Goal: Transaction & Acquisition: Purchase product/service

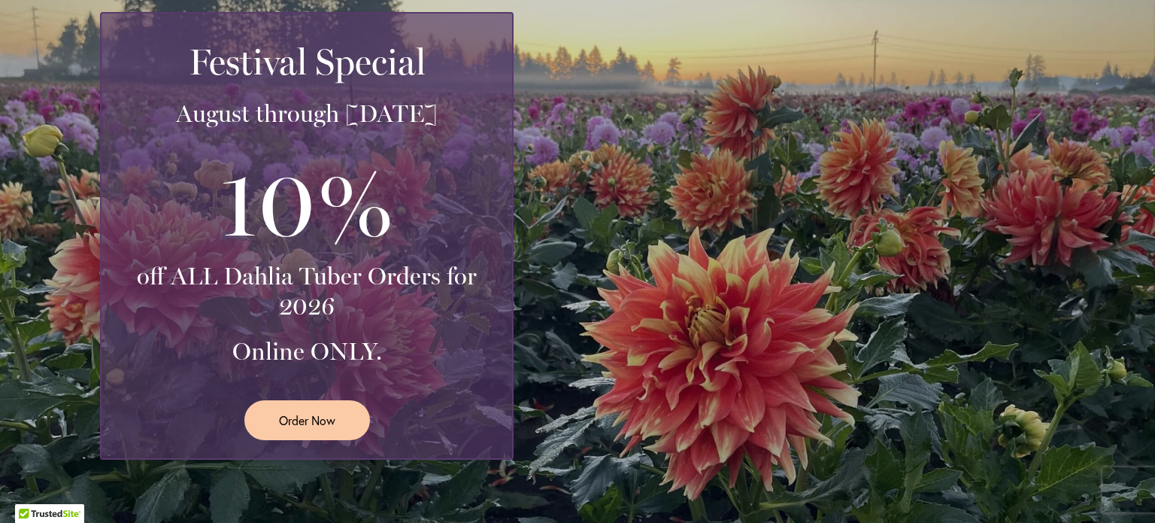
scroll to position [350, 0]
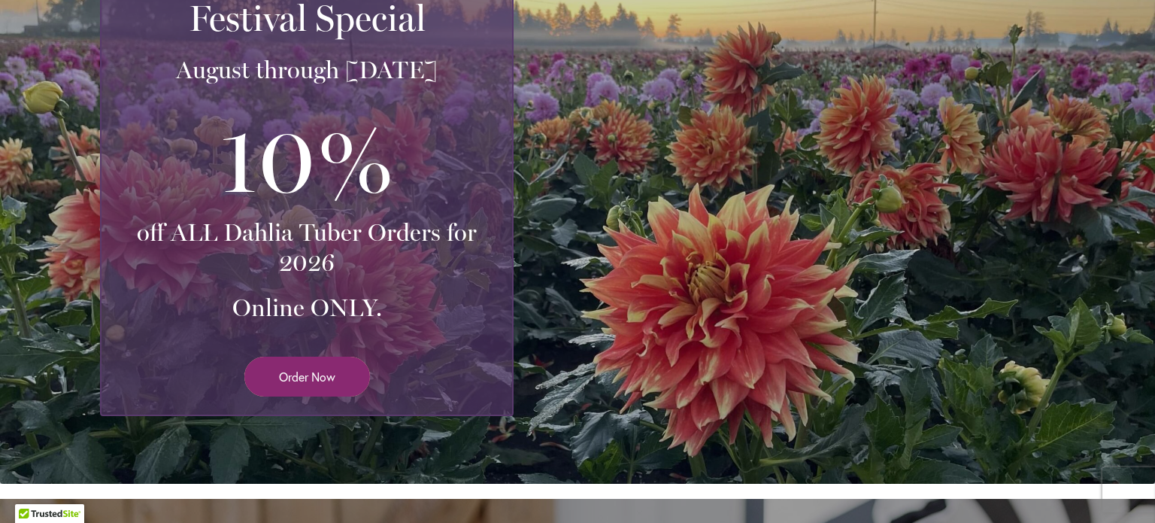
click at [329, 369] on span "Order Now" at bounding box center [307, 376] width 56 height 17
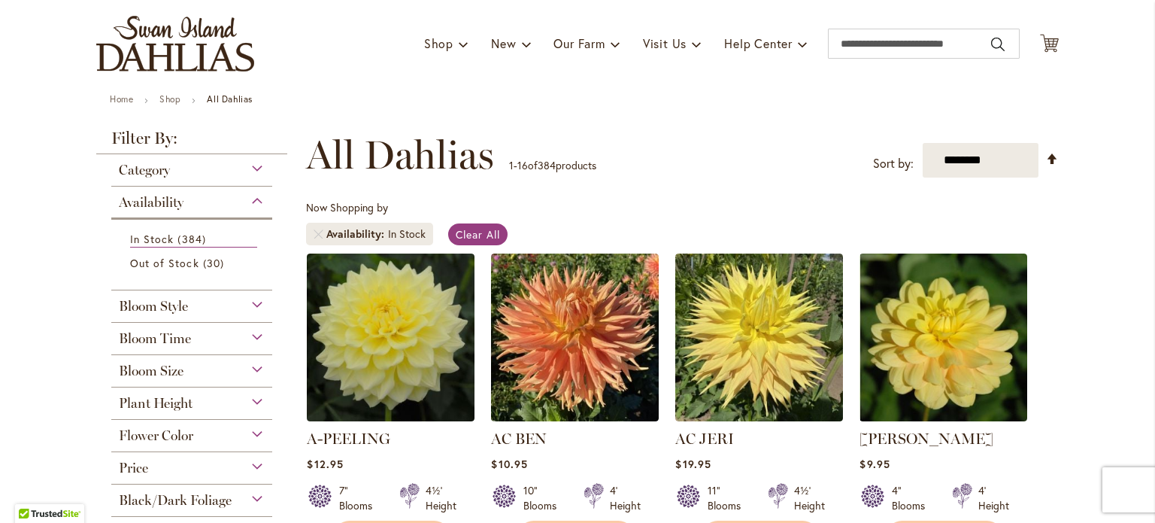
scroll to position [96, 0]
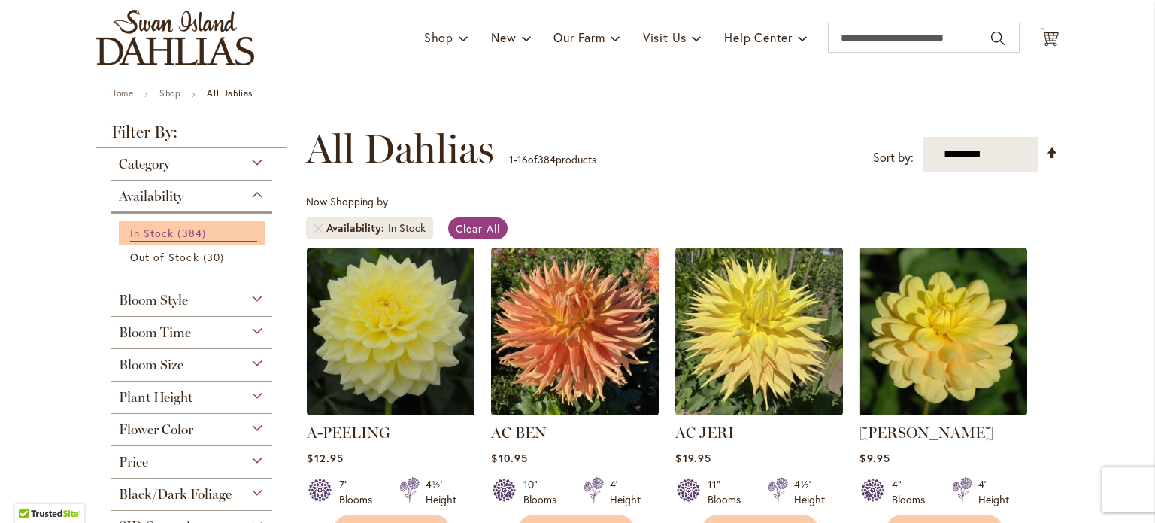
click at [192, 226] on span "384 items" at bounding box center [193, 233] width 32 height 16
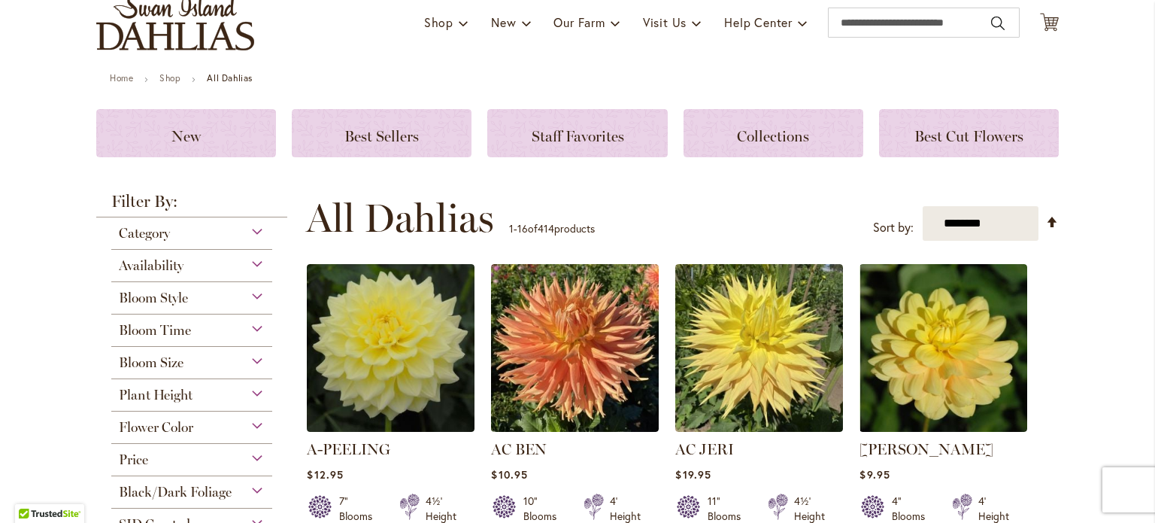
scroll to position [286, 0]
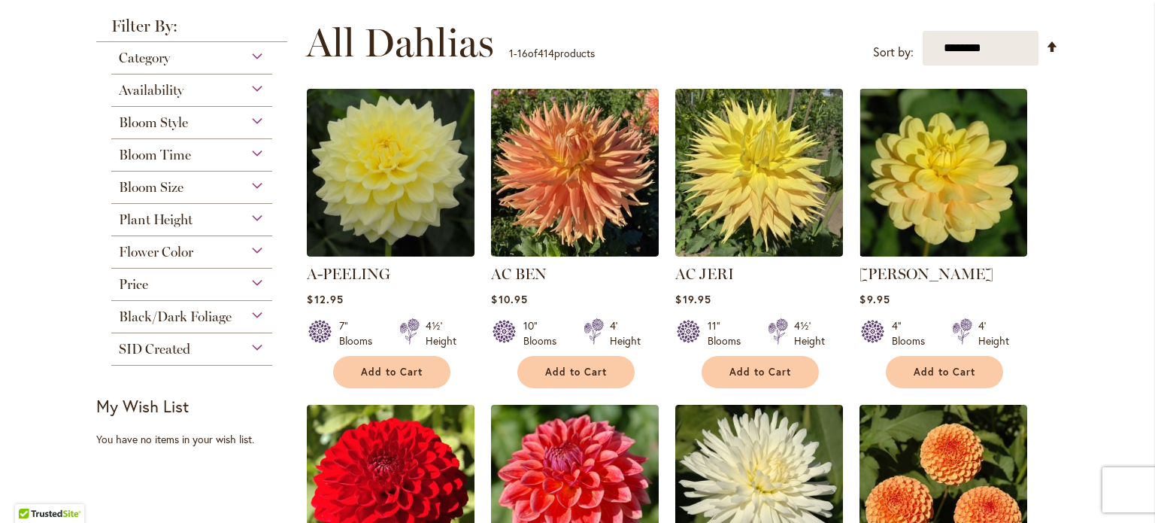
click at [247, 183] on div "Bloom Size" at bounding box center [191, 183] width 161 height 24
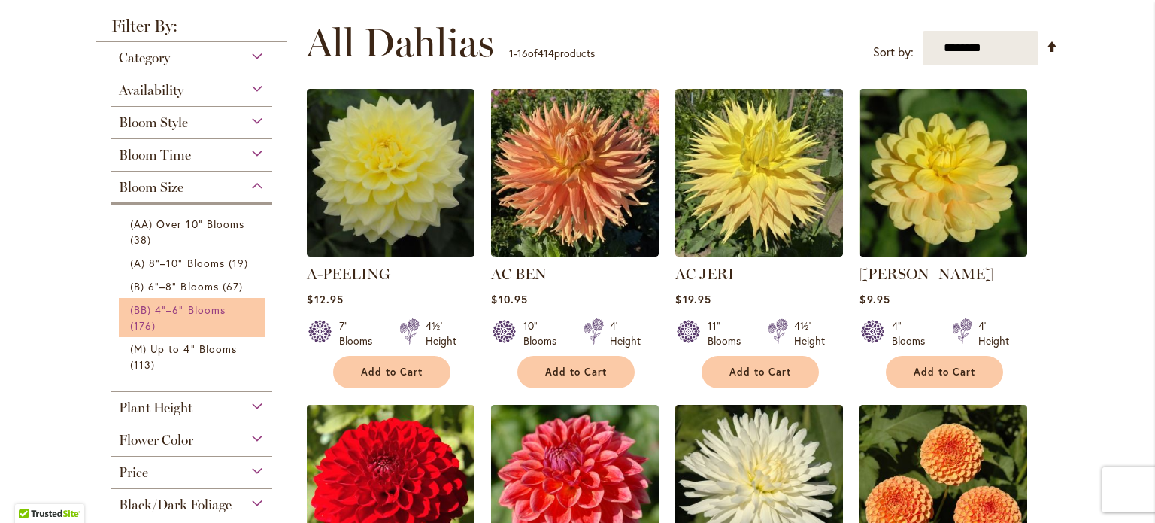
click at [197, 308] on span "(BB) 4"–6" Blooms" at bounding box center [177, 309] width 95 height 14
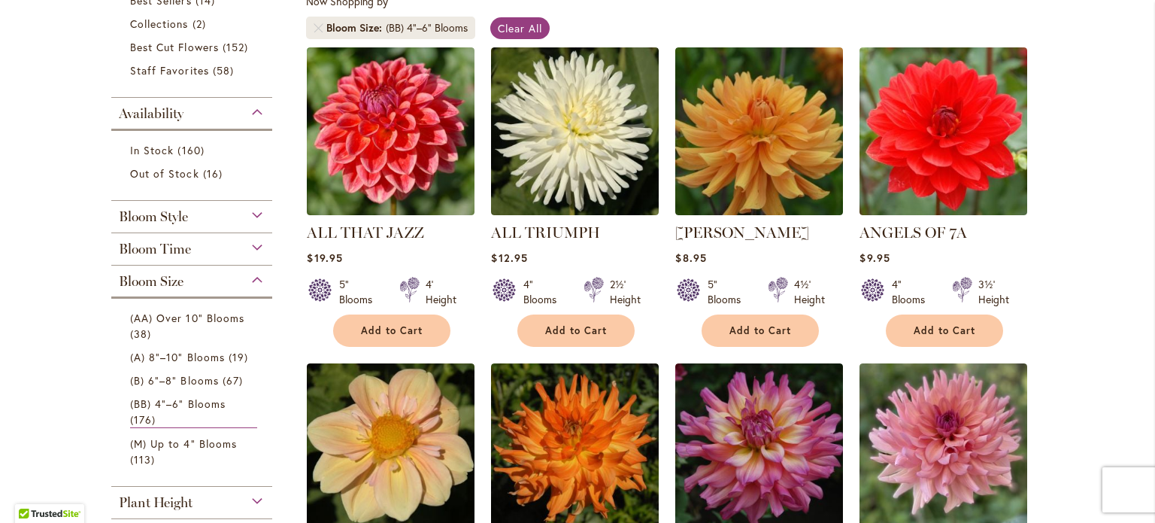
scroll to position [302, 0]
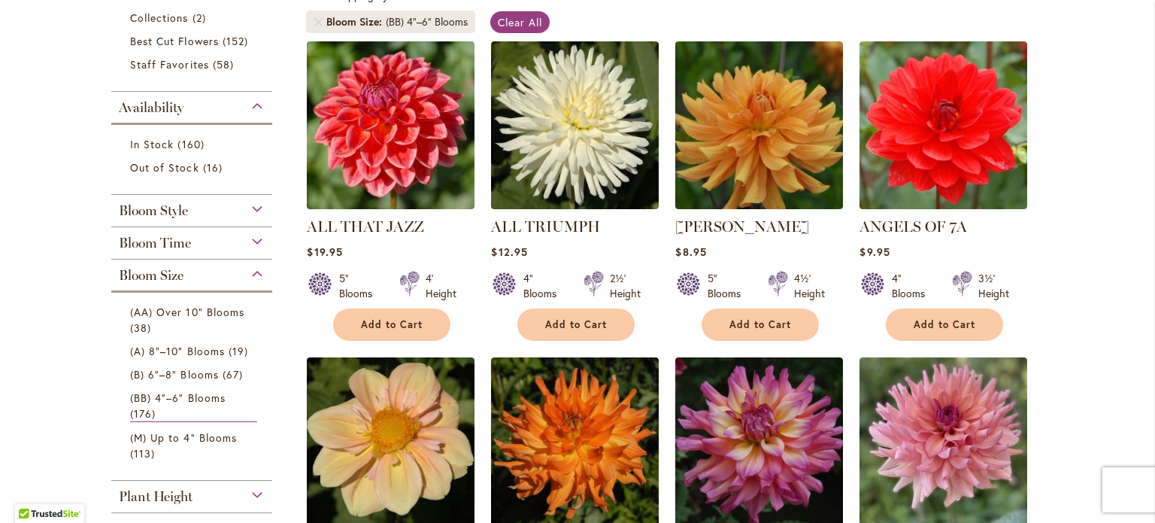
click at [247, 489] on div "Plant Height" at bounding box center [191, 493] width 161 height 24
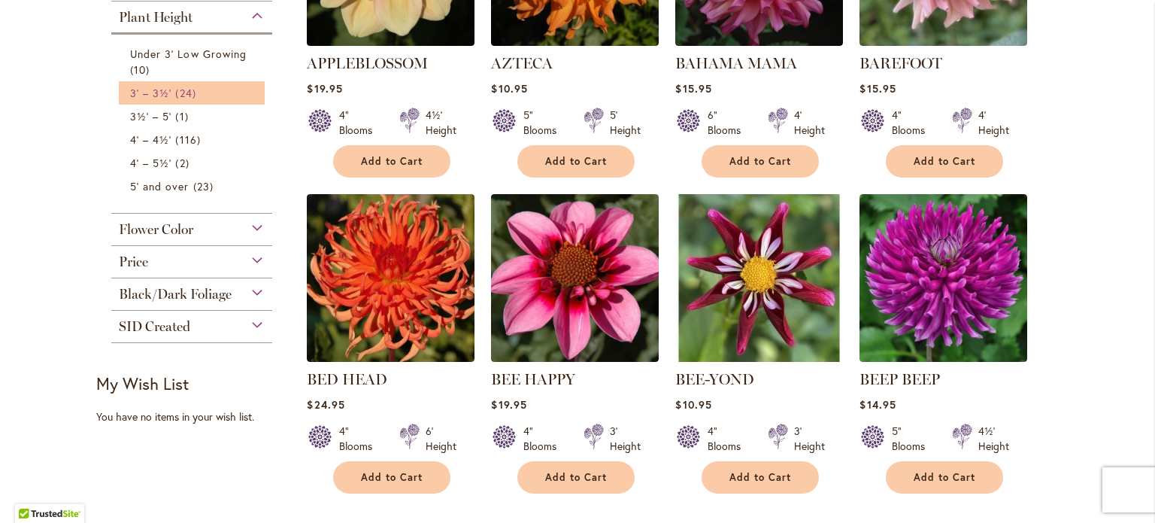
click at [186, 89] on span "24 items" at bounding box center [187, 93] width 24 height 16
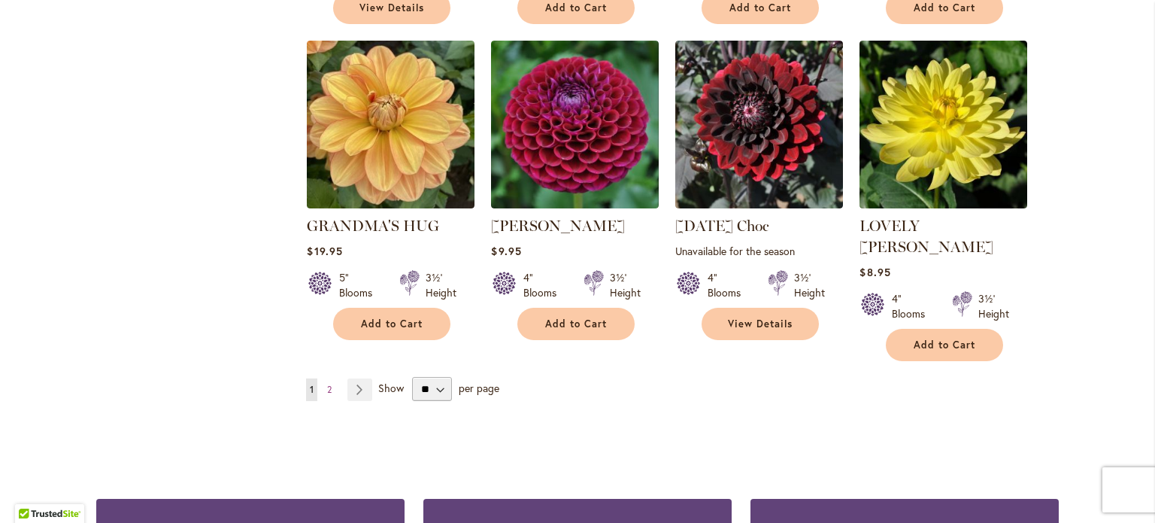
scroll to position [1274, 0]
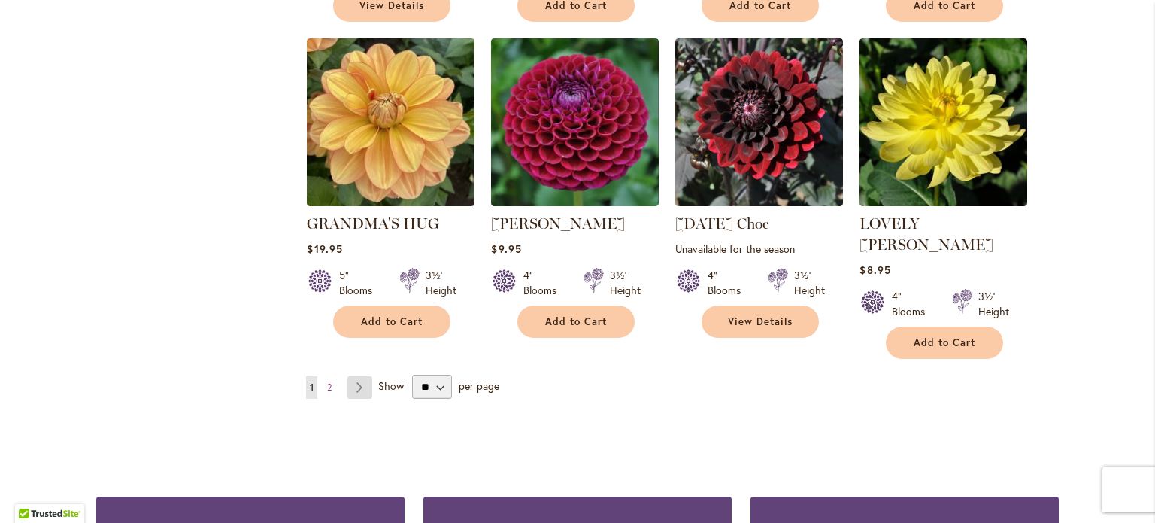
click at [357, 376] on link "Page Next" at bounding box center [359, 387] width 25 height 23
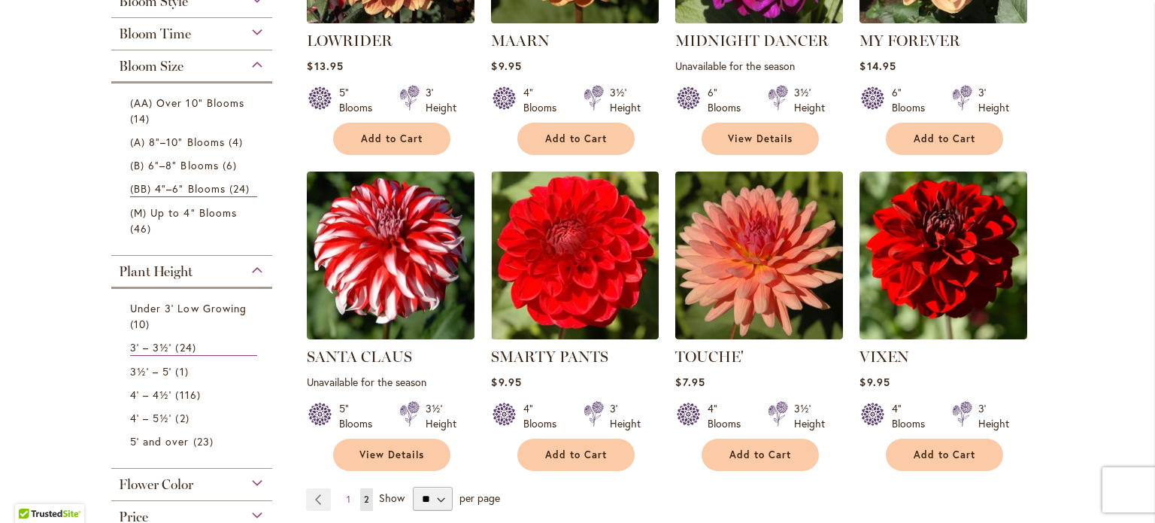
scroll to position [490, 0]
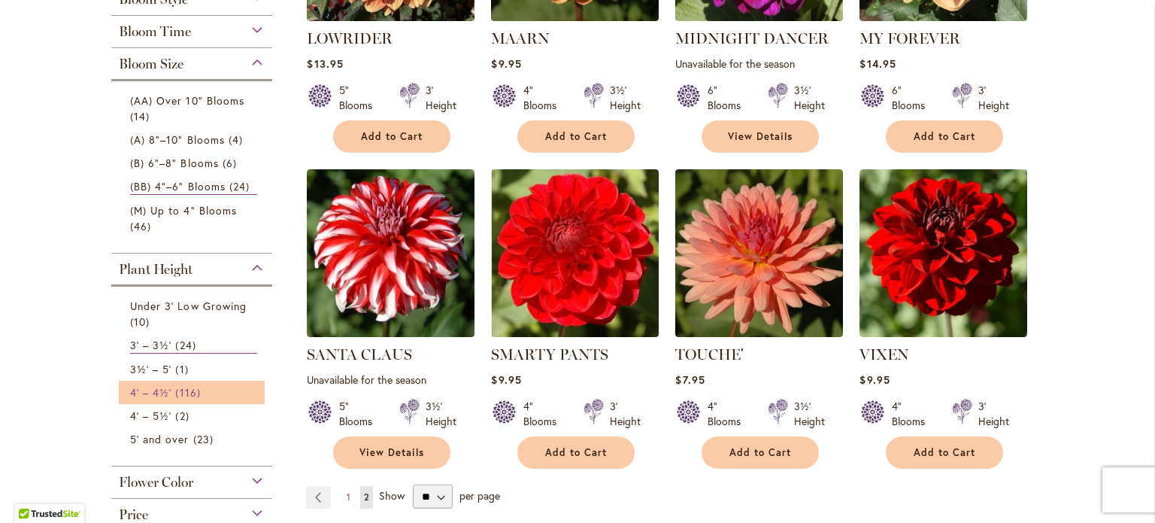
click at [167, 386] on link "4' – 4½' 116 items" at bounding box center [193, 392] width 127 height 16
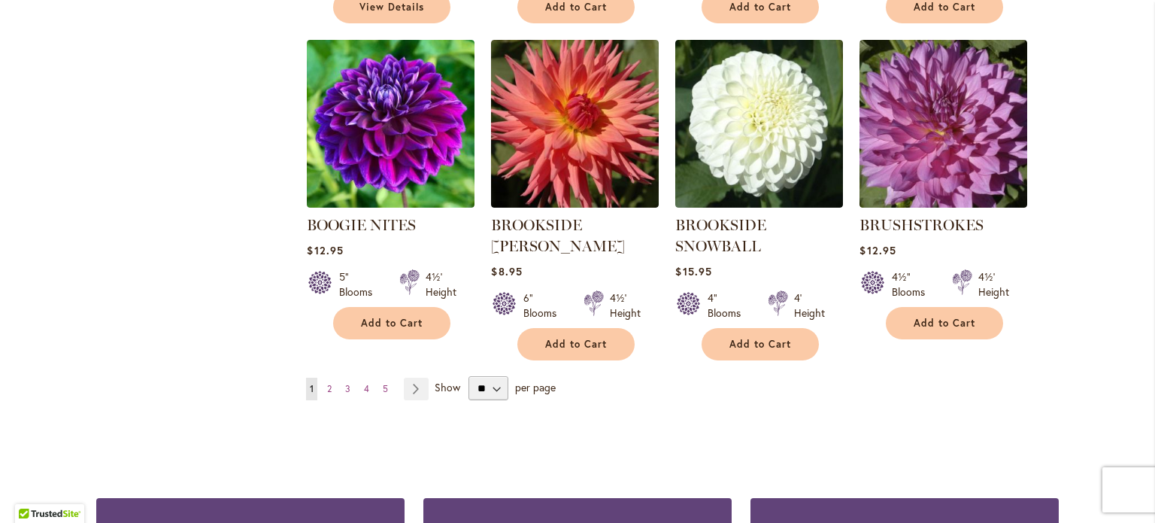
scroll to position [1254, 0]
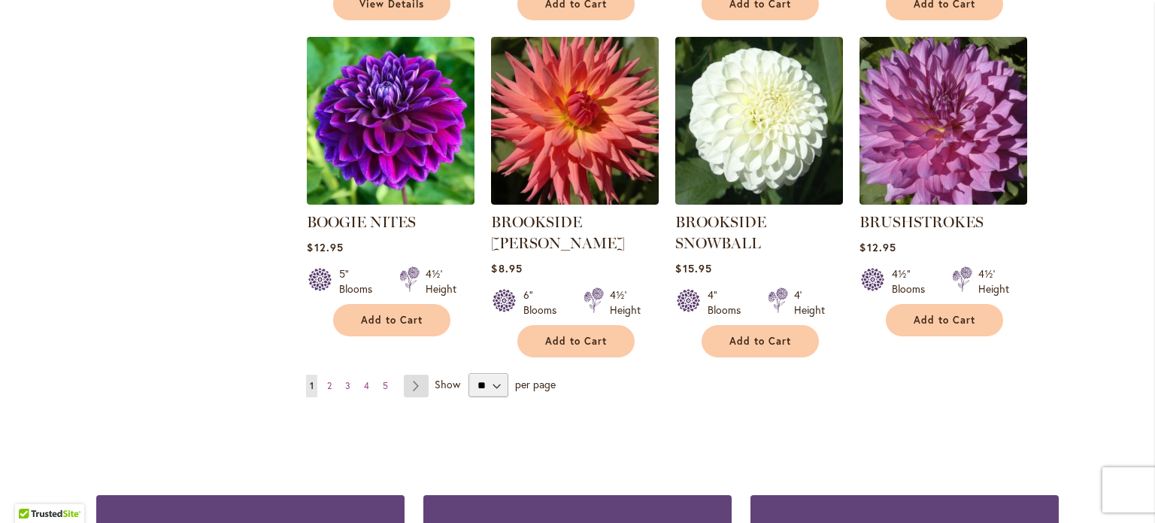
click at [412, 375] on link "Page Next" at bounding box center [416, 385] width 25 height 23
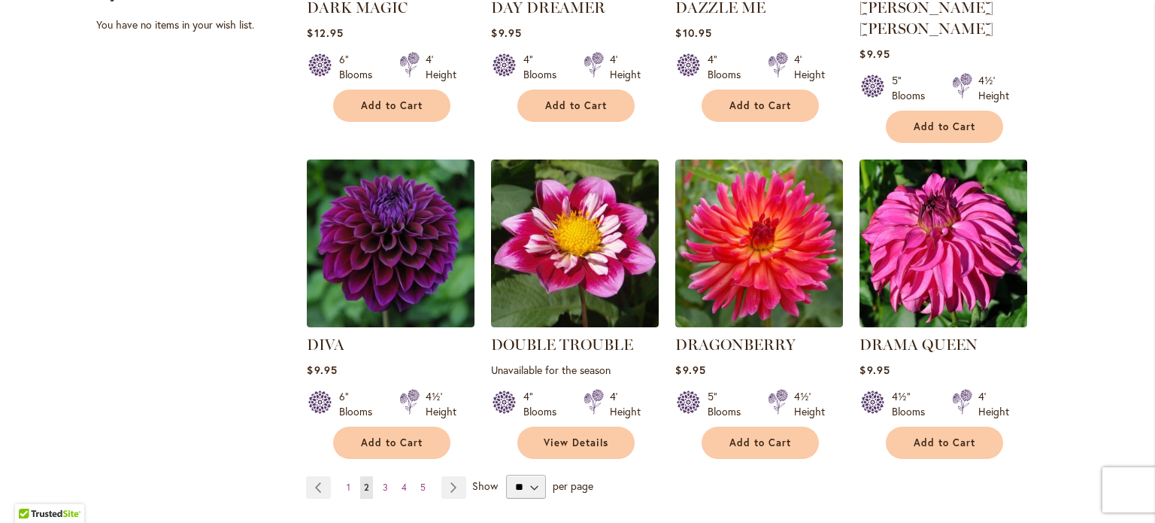
scroll to position [1160, 0]
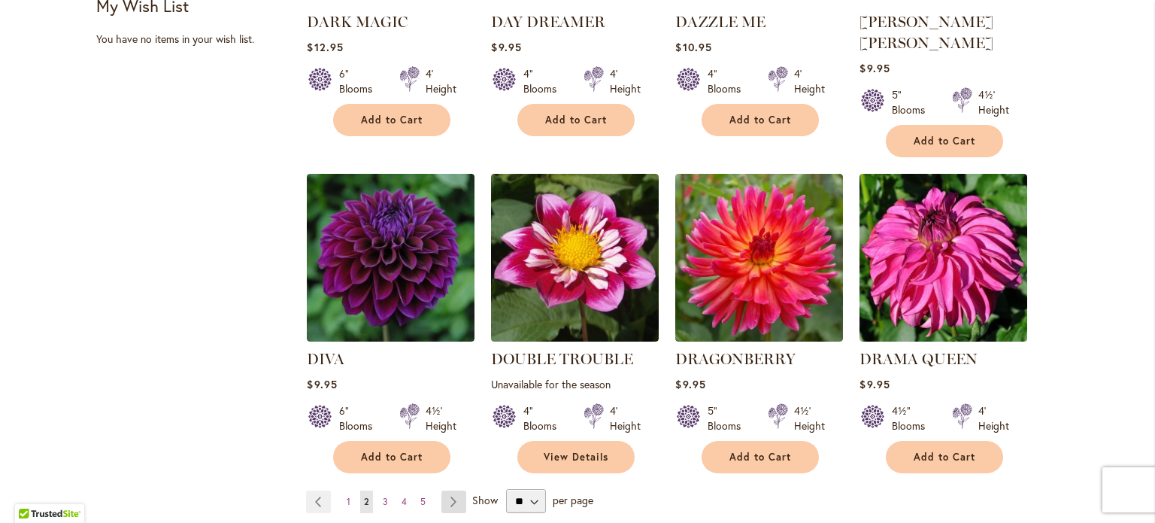
click at [451, 490] on link "Page Next" at bounding box center [453, 501] width 25 height 23
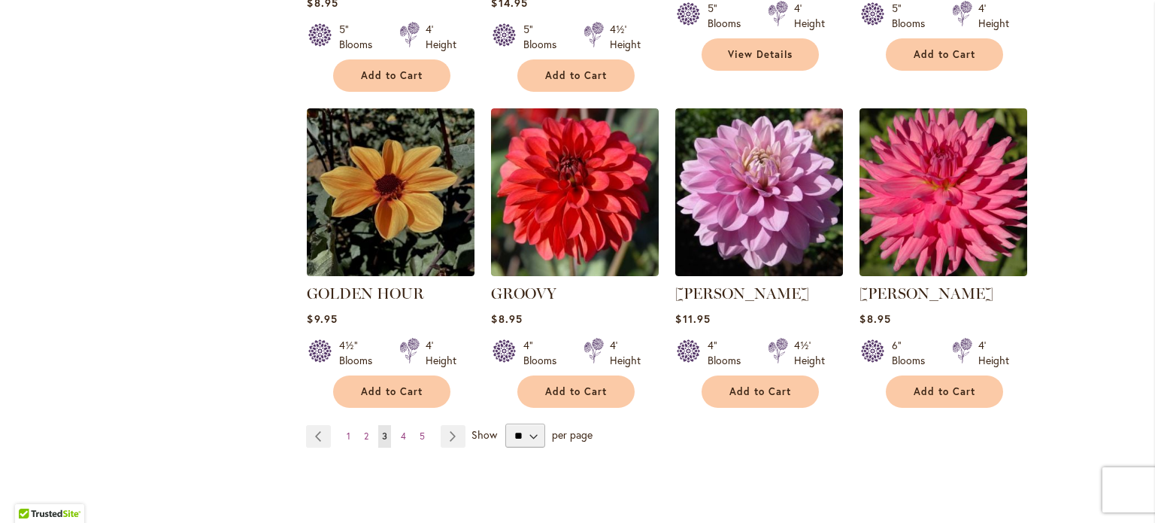
scroll to position [1248, 0]
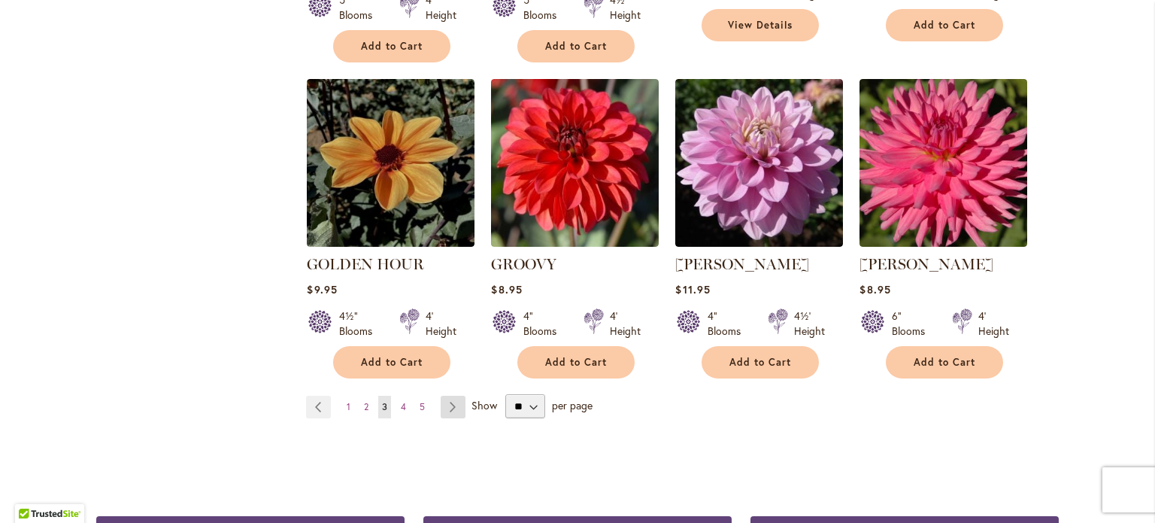
click at [451, 396] on link "Page Next" at bounding box center [453, 407] width 25 height 23
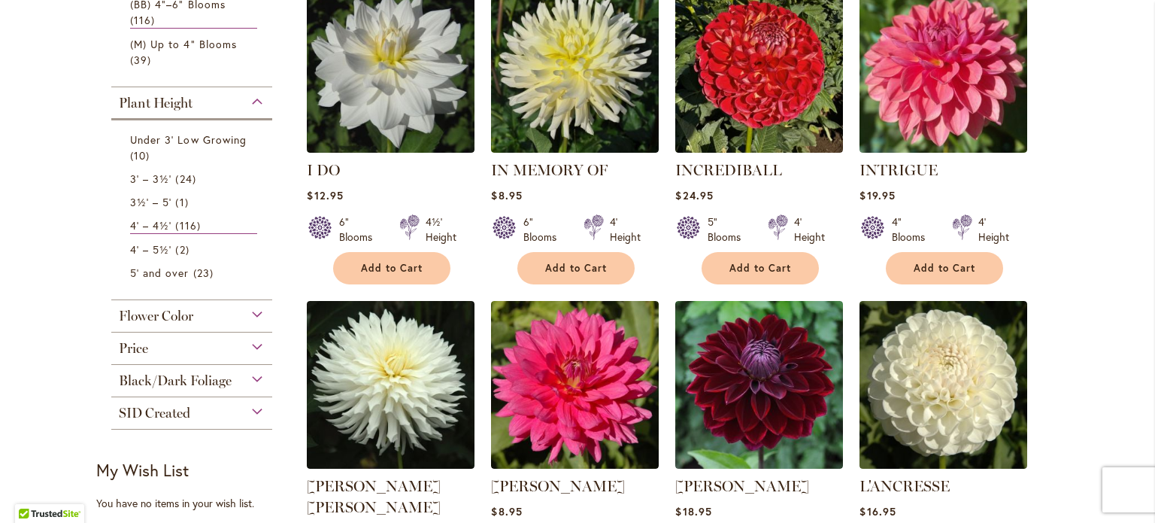
scroll to position [698, 0]
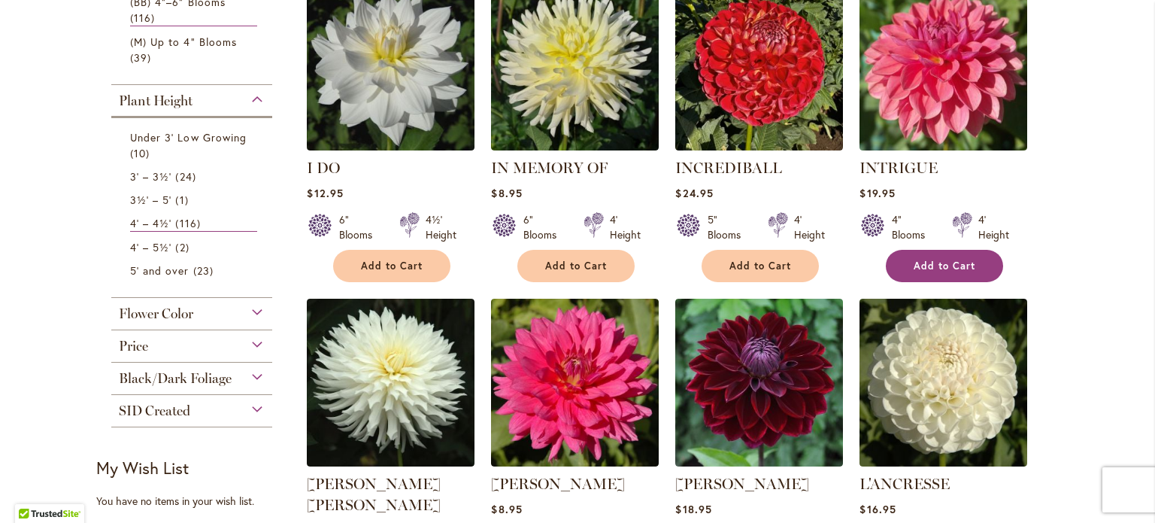
click at [914, 266] on span "Add to Cart" at bounding box center [945, 265] width 62 height 13
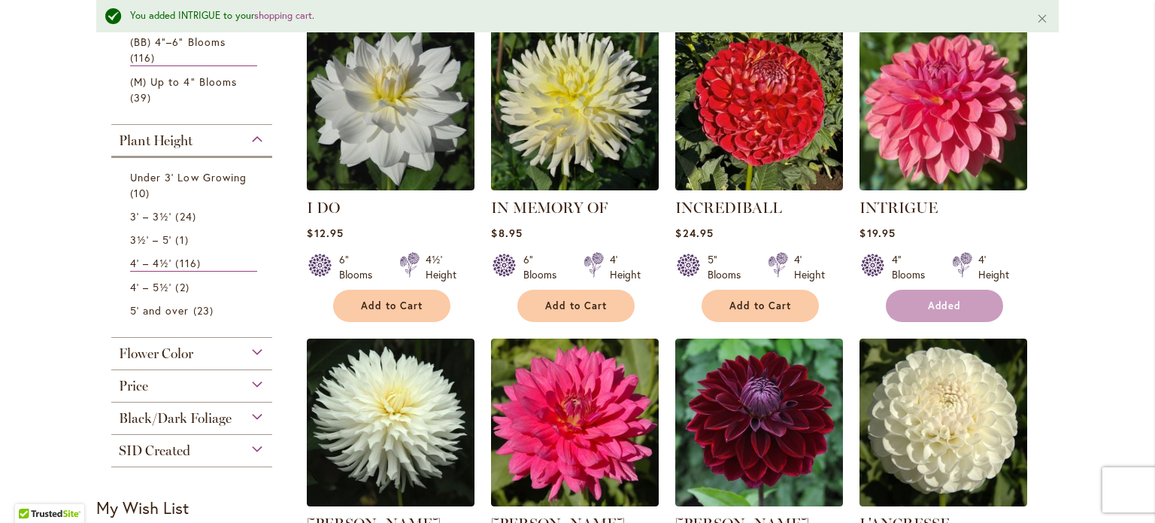
scroll to position [738, 0]
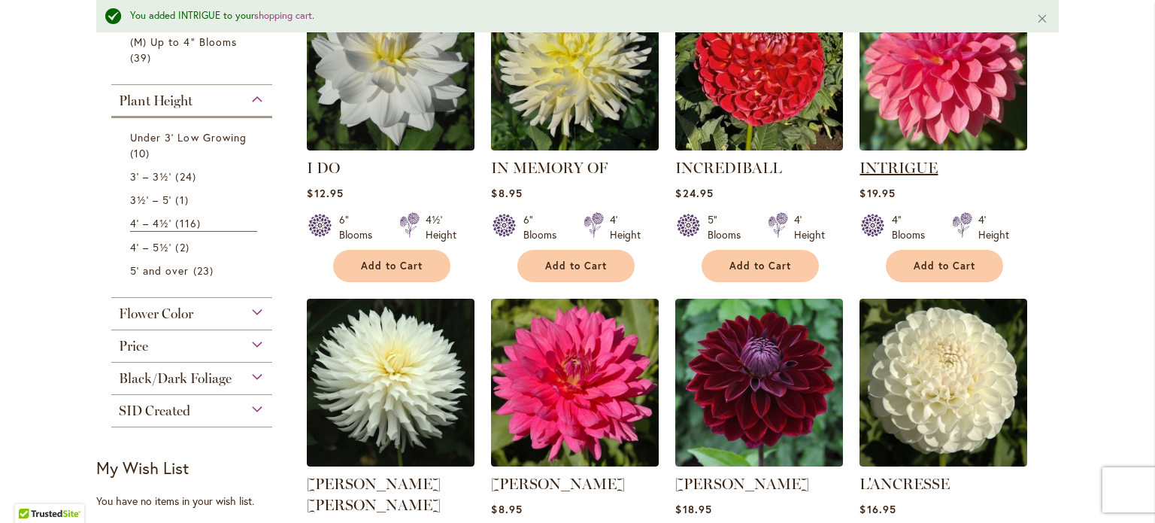
click at [872, 159] on link "INTRIGUE" at bounding box center [898, 168] width 78 height 18
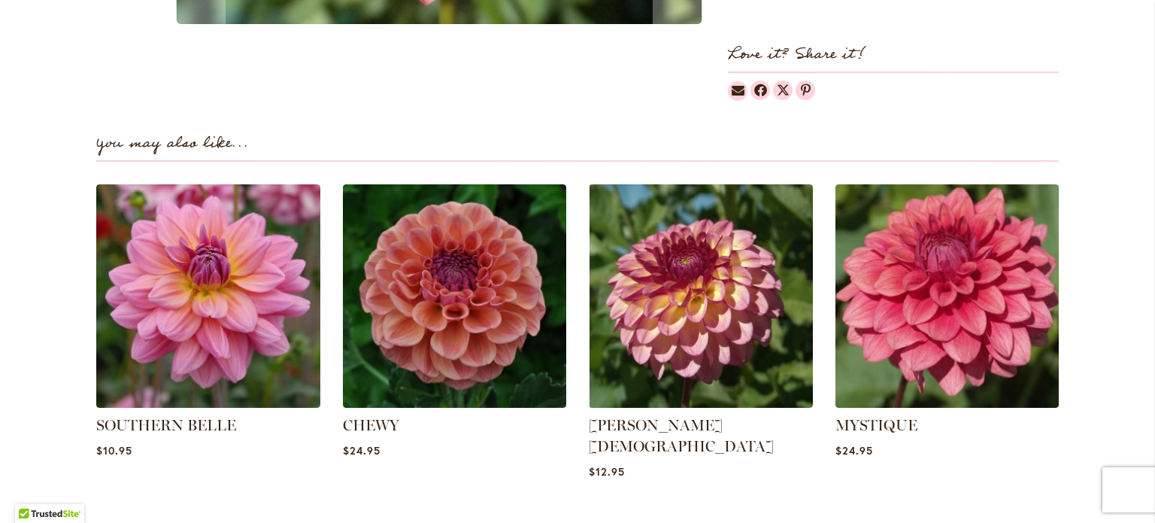
scroll to position [949, 0]
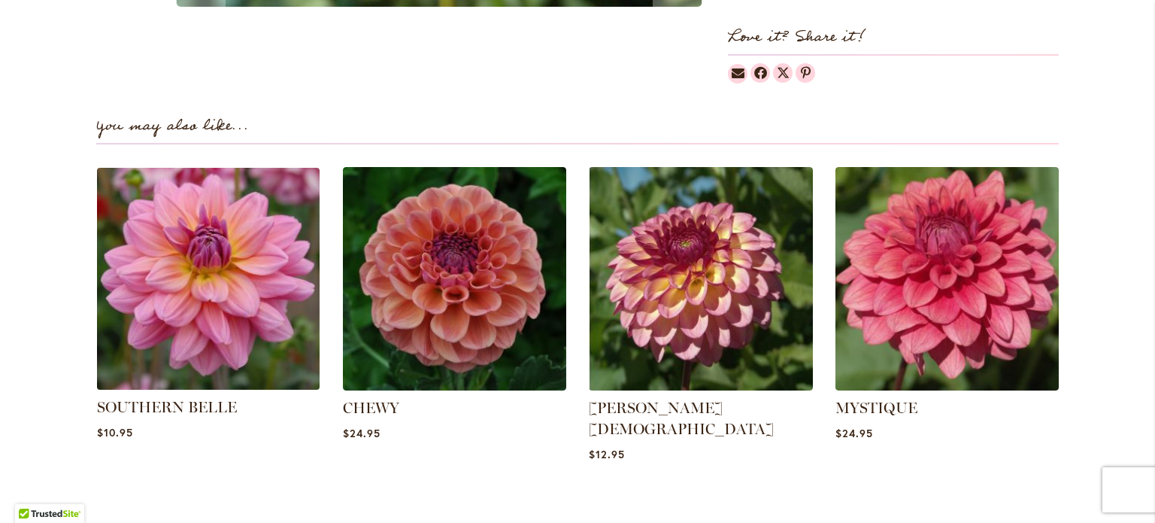
click at [240, 276] on img at bounding box center [208, 278] width 233 height 233
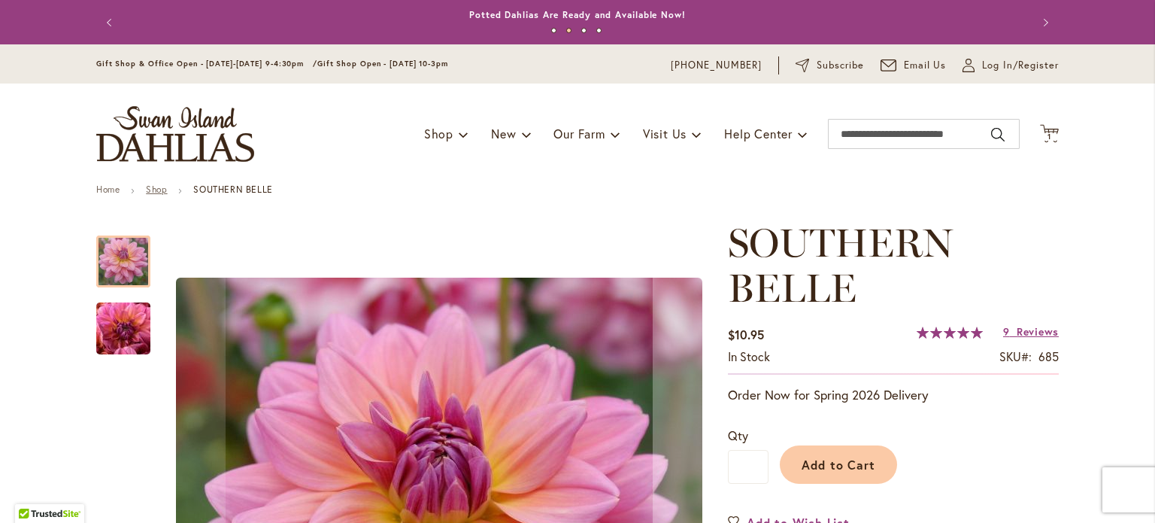
click at [158, 183] on link "Shop" at bounding box center [156, 188] width 21 height 11
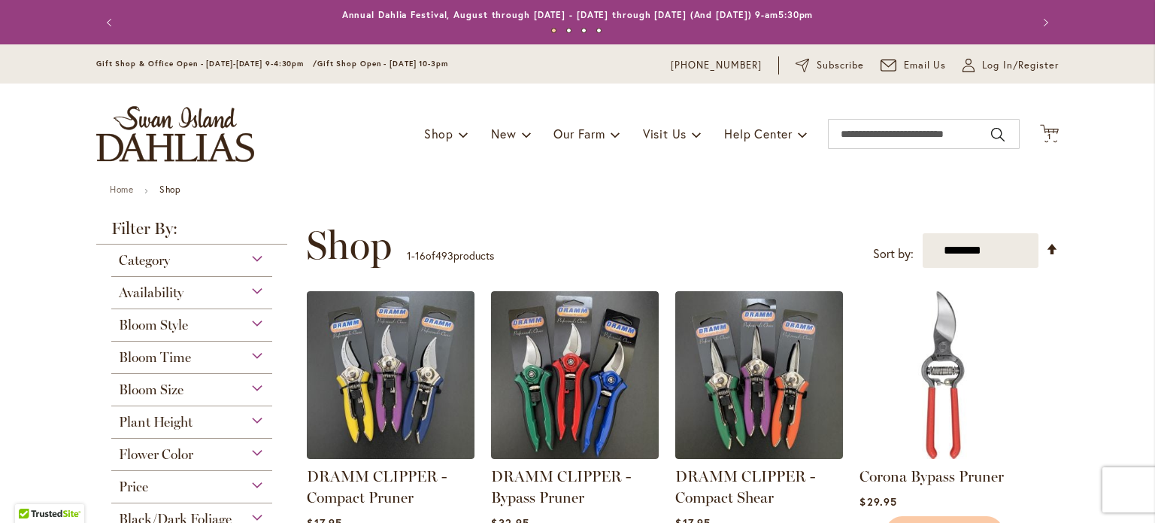
click at [196, 256] on div "Category" at bounding box center [191, 256] width 161 height 24
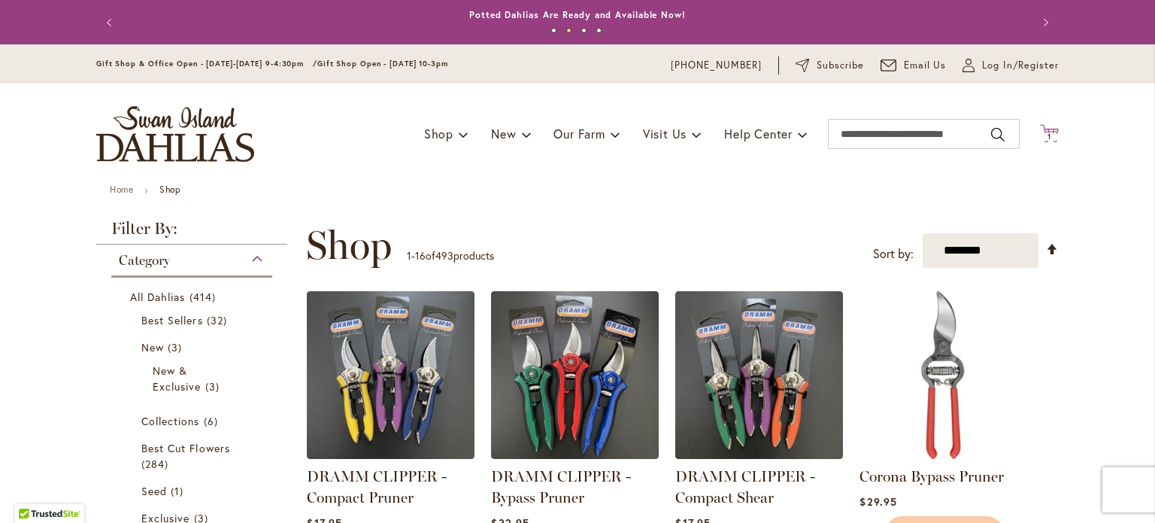
click at [1046, 127] on icon "Cart .cls-1 { fill: #231f20; }" at bounding box center [1049, 133] width 19 height 19
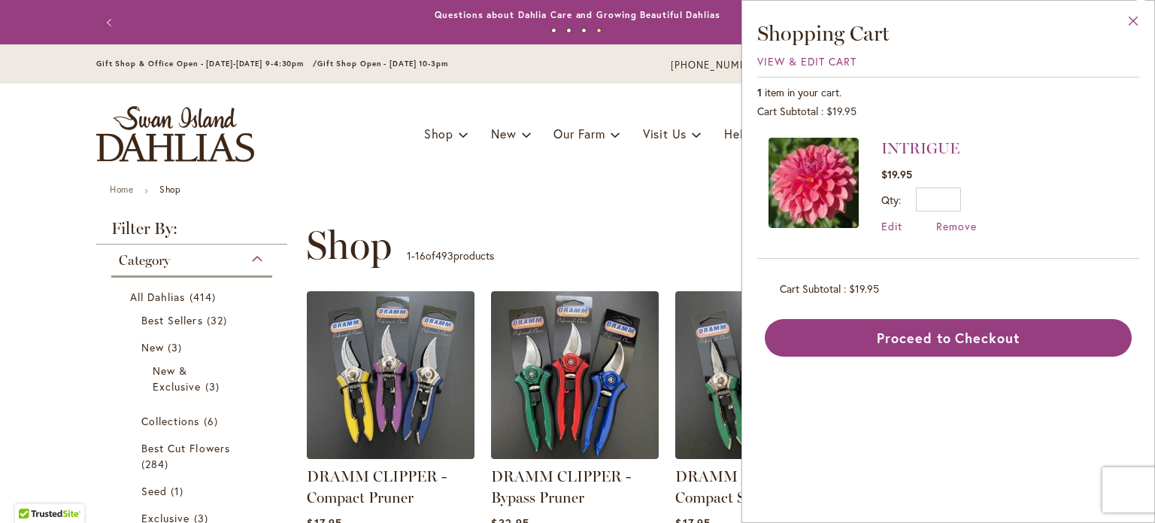
click at [1127, 16] on button "Close" at bounding box center [1133, 24] width 41 height 47
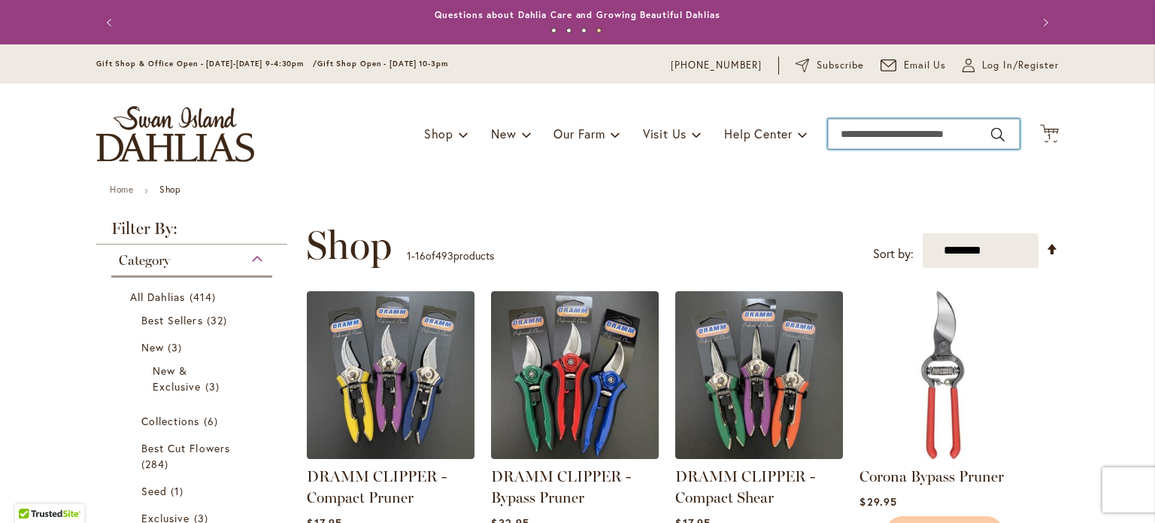
click at [872, 133] on input "Search" at bounding box center [924, 134] width 192 height 30
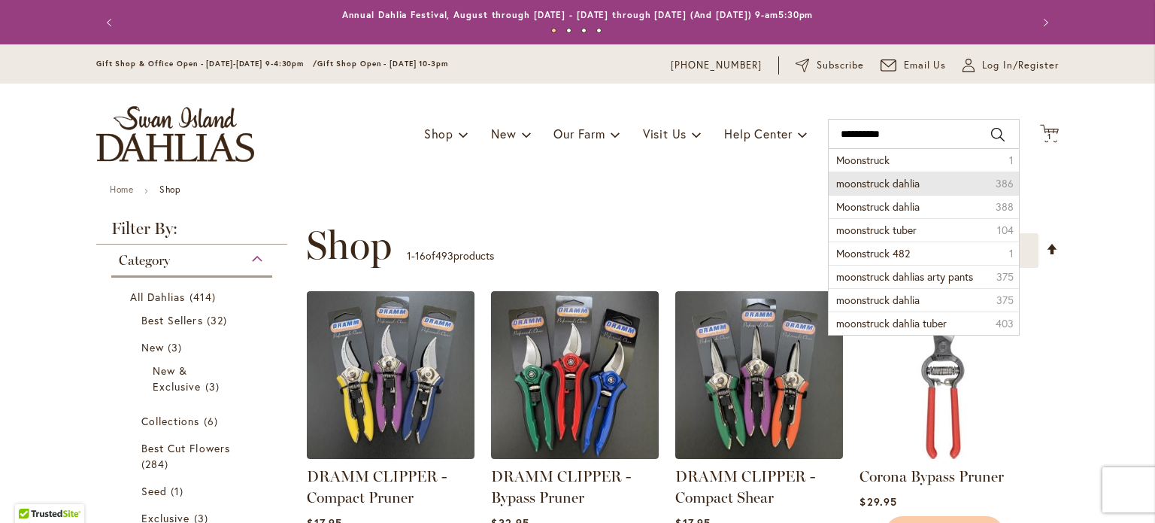
click at [885, 187] on span "moonstruck dahlia" at bounding box center [877, 183] width 83 height 14
type input "**********"
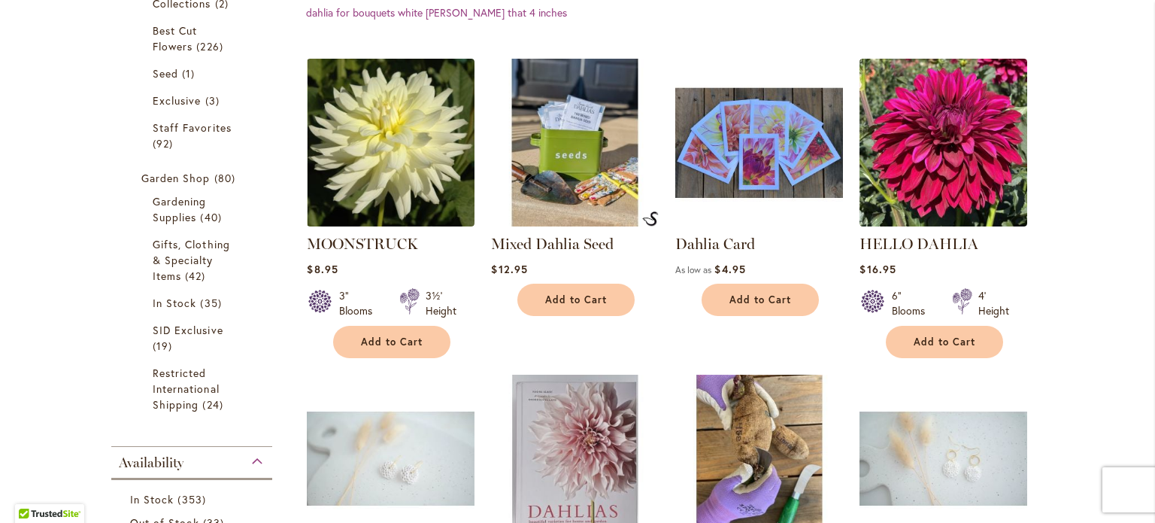
scroll to position [412, 0]
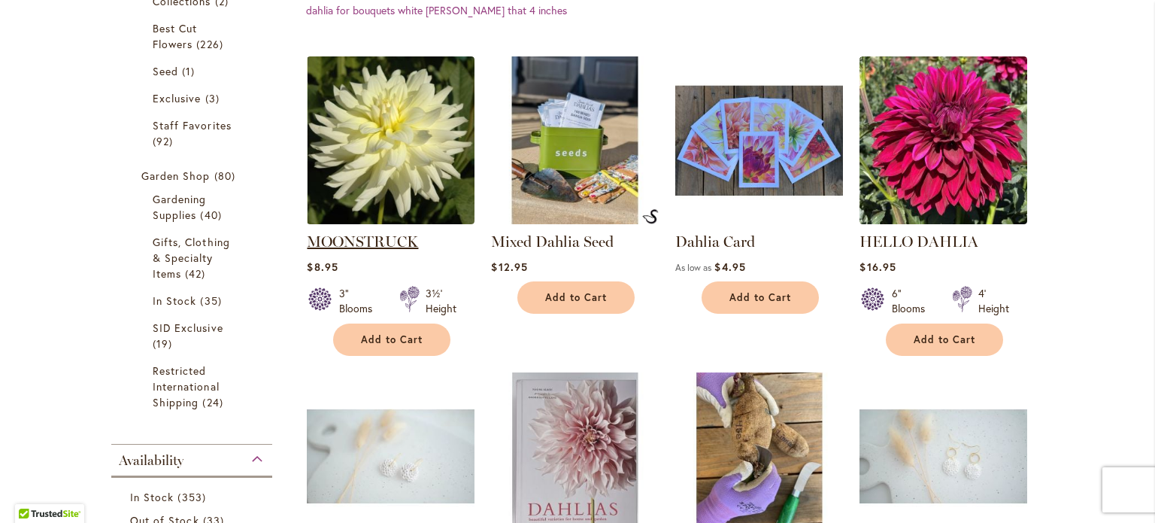
click at [361, 235] on link "MOONSTRUCK" at bounding box center [362, 241] width 111 height 18
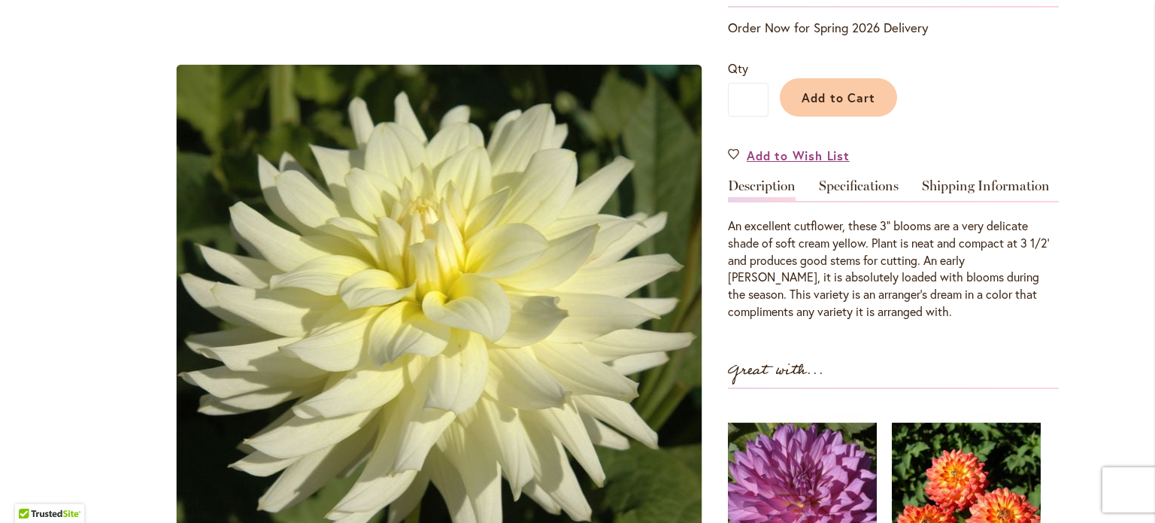
scroll to position [314, 0]
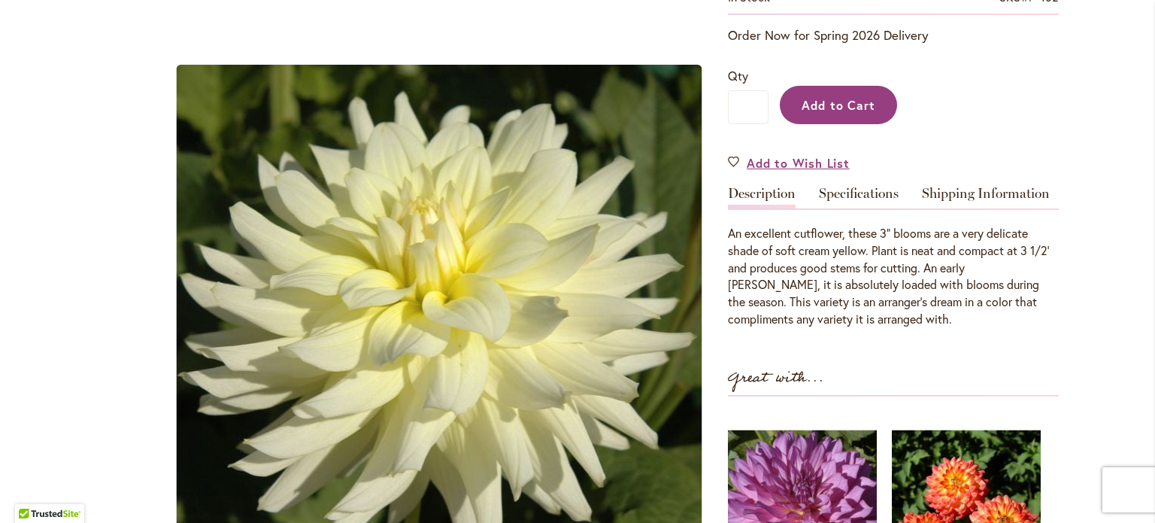
click at [868, 89] on button "Add to Cart" at bounding box center [838, 105] width 117 height 38
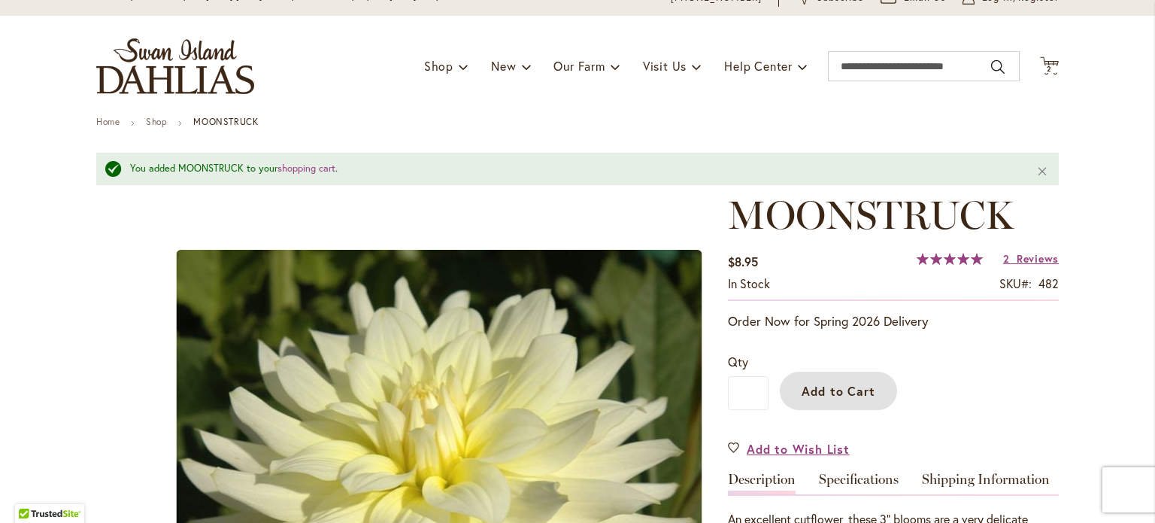
scroll to position [0, 0]
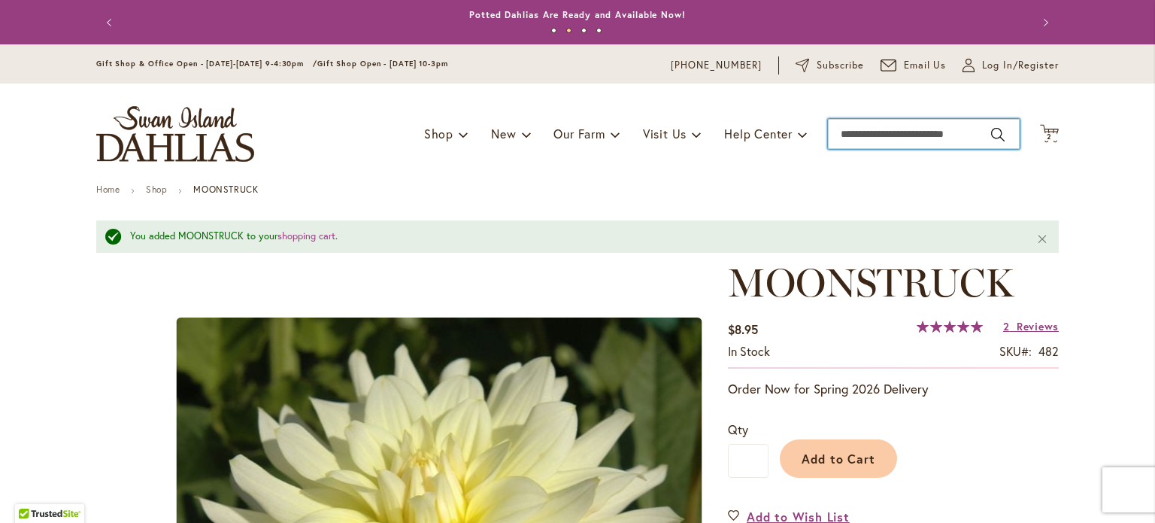
click at [878, 126] on input "Search" at bounding box center [924, 134] width 192 height 30
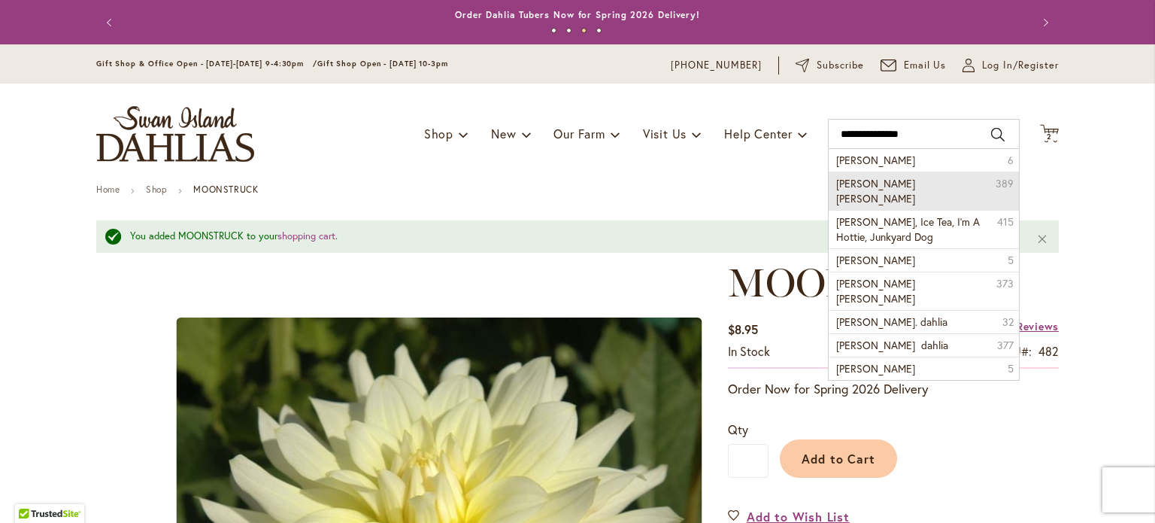
click at [871, 182] on span "Heather feather dahlia" at bounding box center [875, 190] width 79 height 29
type input "**********"
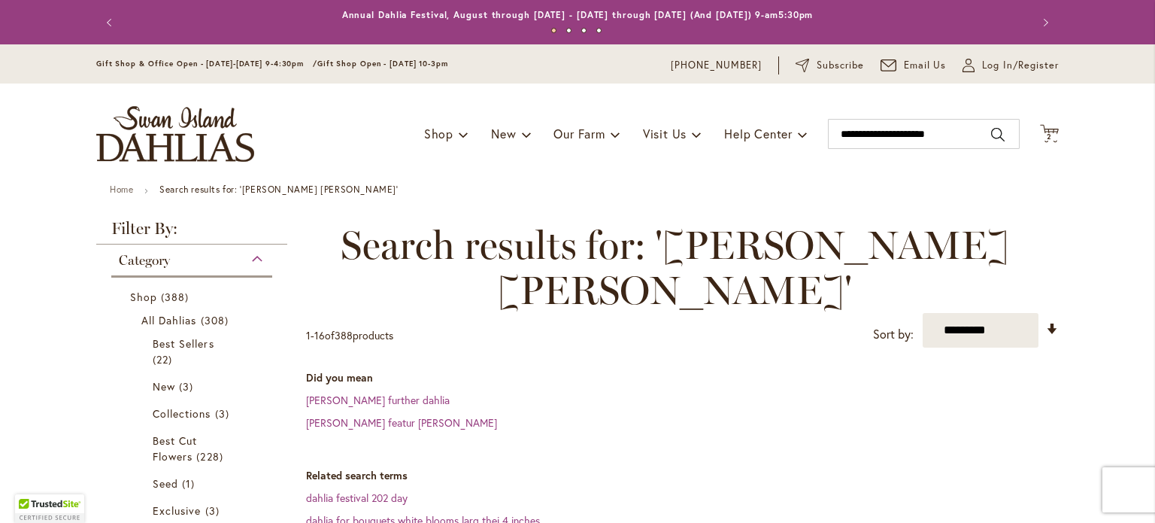
drag, startPoint x: 1143, startPoint y: 50, endPoint x: 1143, endPoint y: 62, distance: 12.0
click at [1143, 62] on body "Skip to Accessibility Information The store will not work correctly in the case…" at bounding box center [577, 261] width 1155 height 523
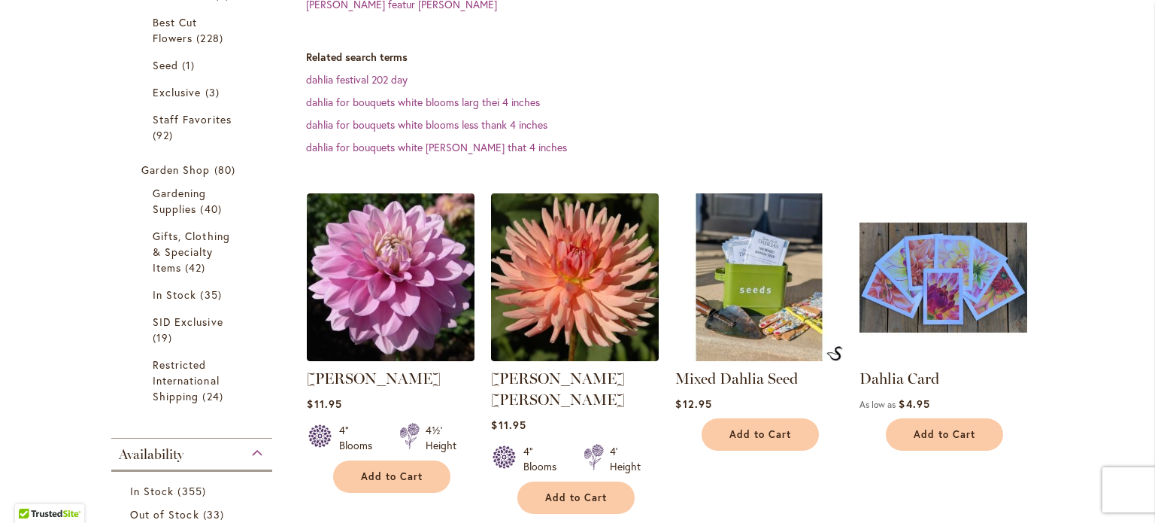
scroll to position [415, 0]
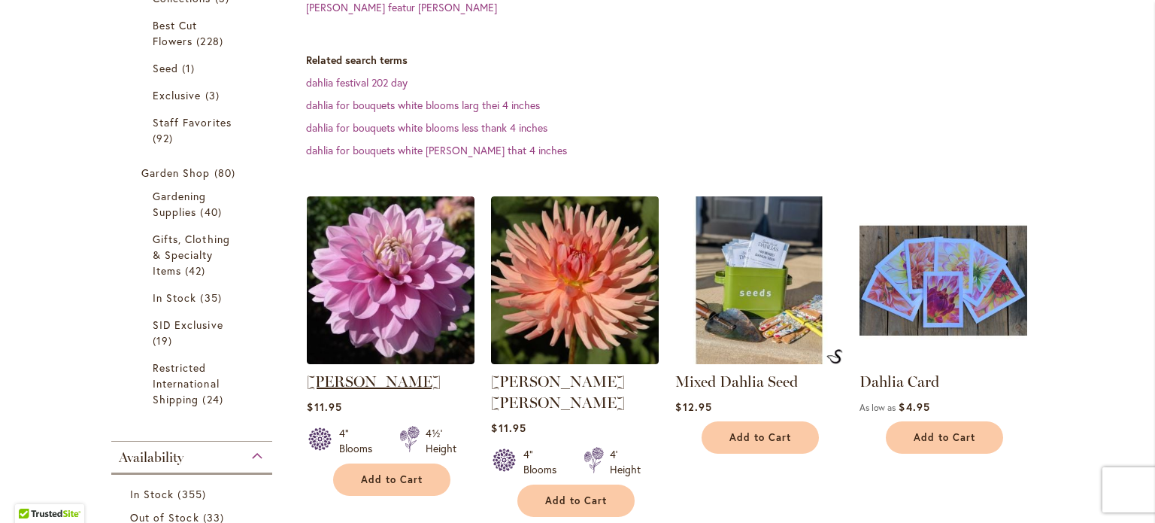
click at [433, 372] on link "[PERSON_NAME]" at bounding box center [374, 381] width 134 height 18
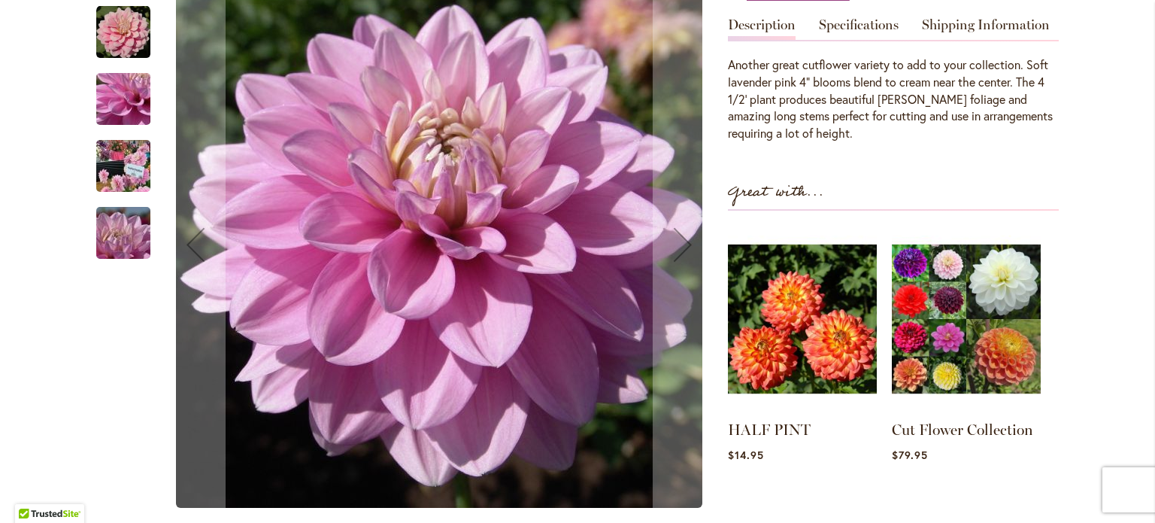
scroll to position [487, 0]
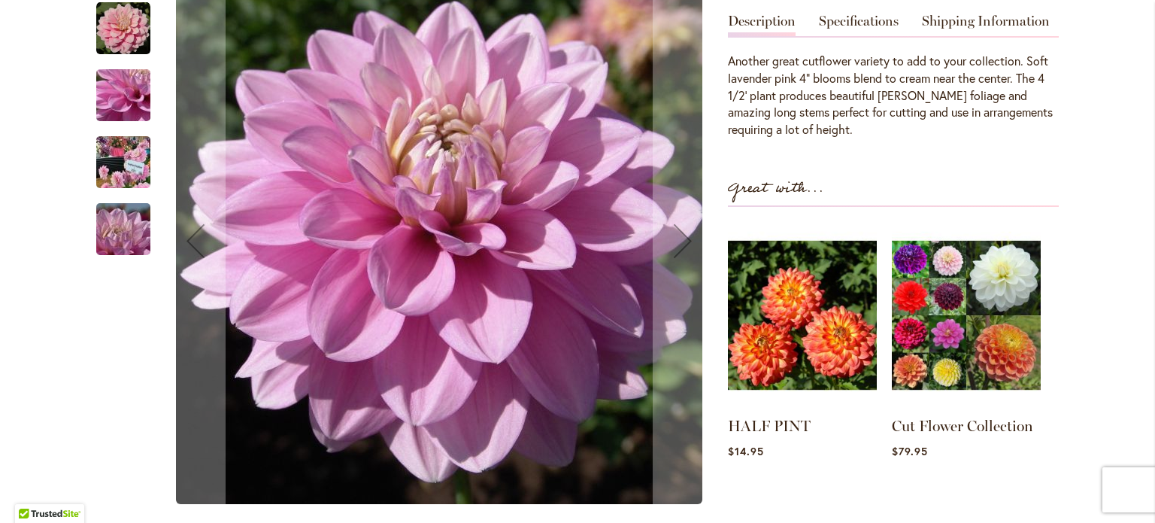
click at [111, 202] on img "HEATHER FEATHER" at bounding box center [123, 161] width 108 height 81
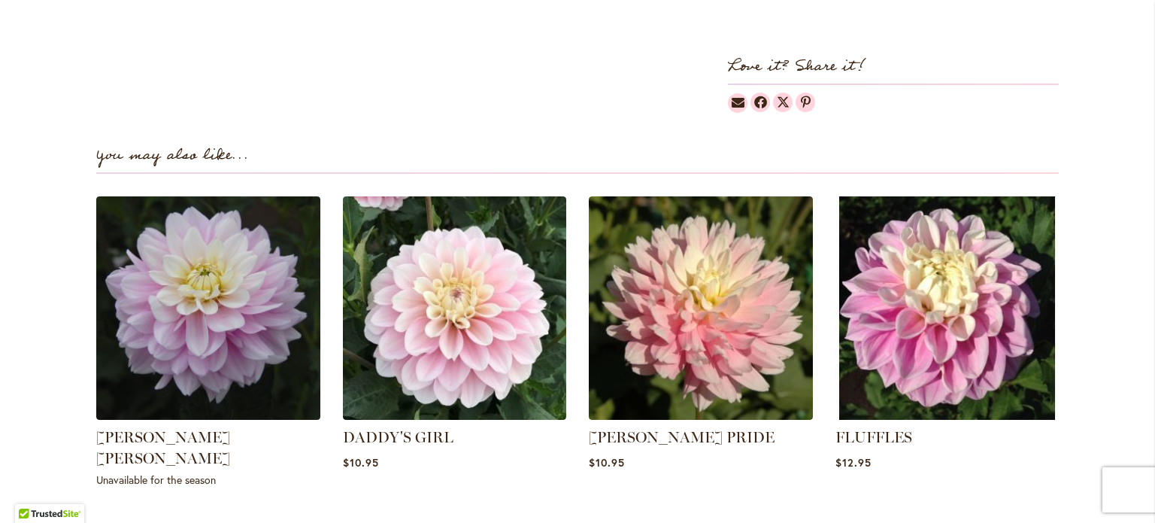
scroll to position [929, 0]
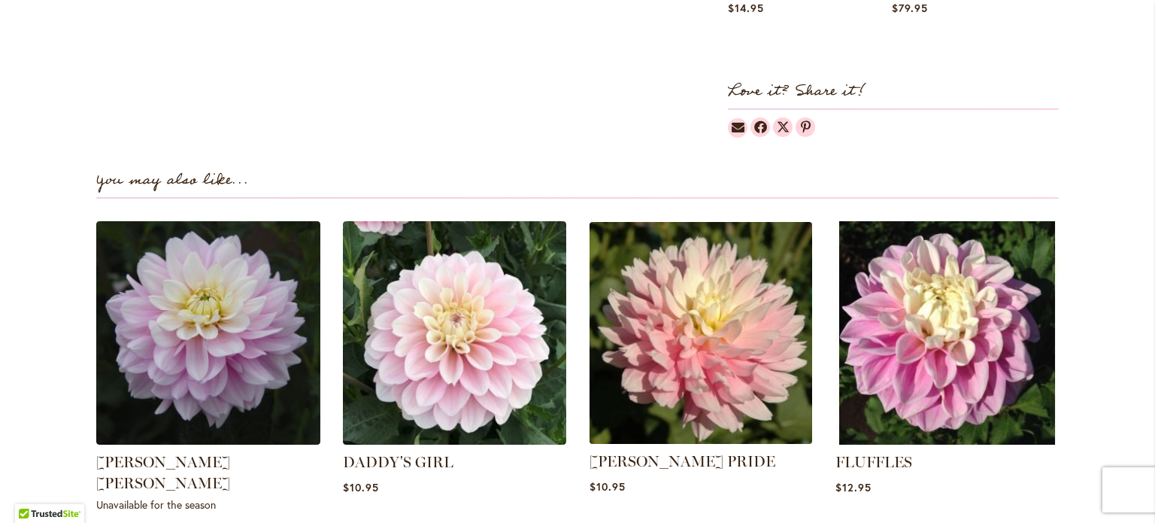
click at [716, 393] on img at bounding box center [700, 332] width 233 height 233
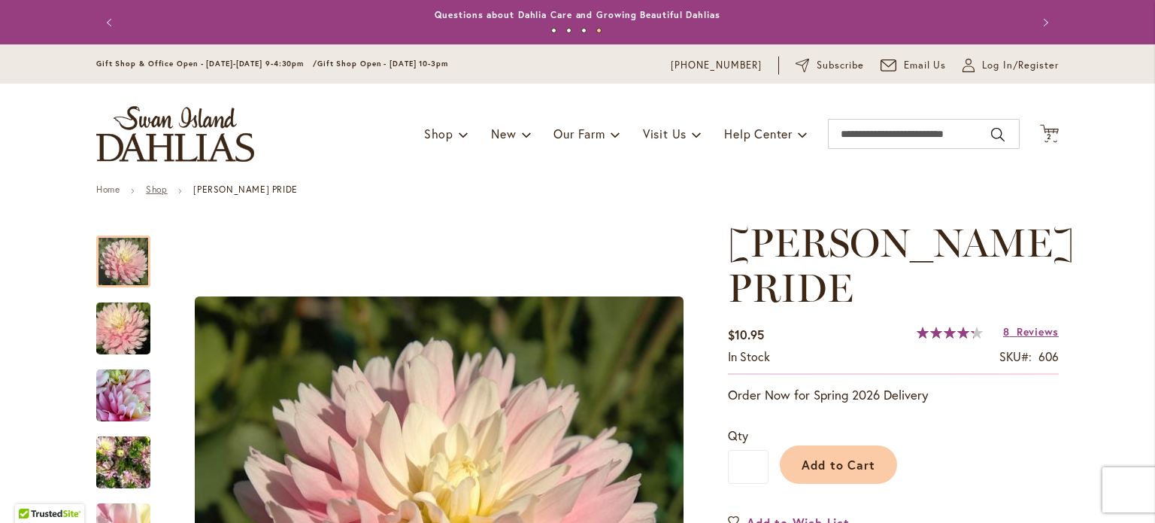
click at [154, 186] on link "Shop" at bounding box center [156, 188] width 21 height 11
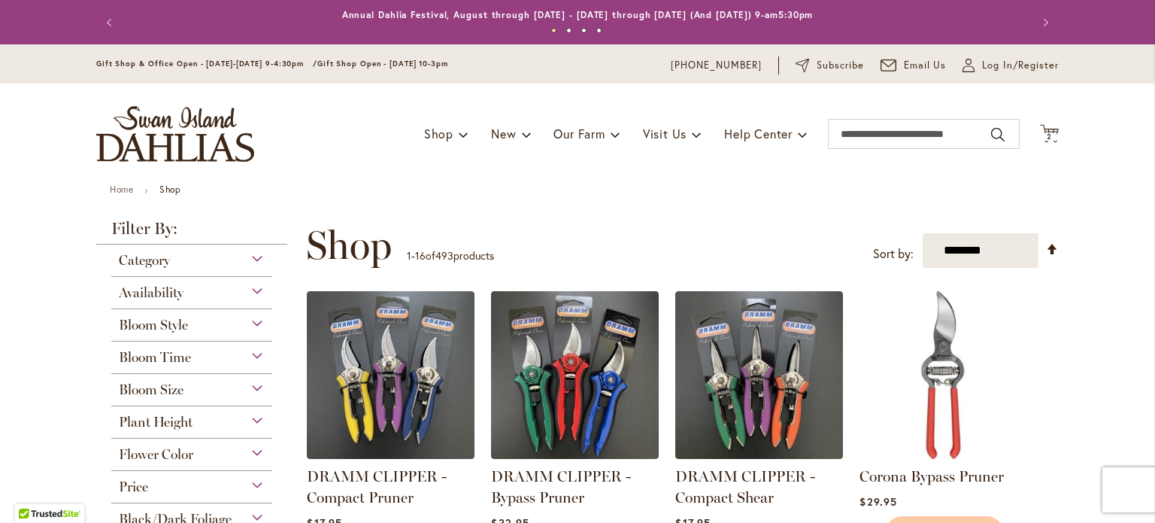
click at [241, 419] on div "Plant Height" at bounding box center [191, 418] width 161 height 24
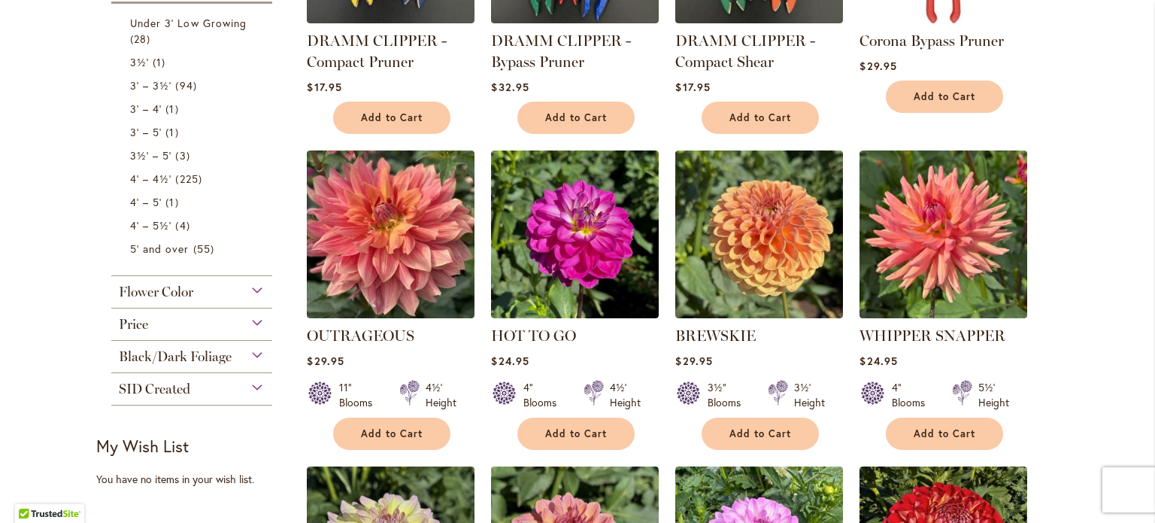
scroll to position [452, 0]
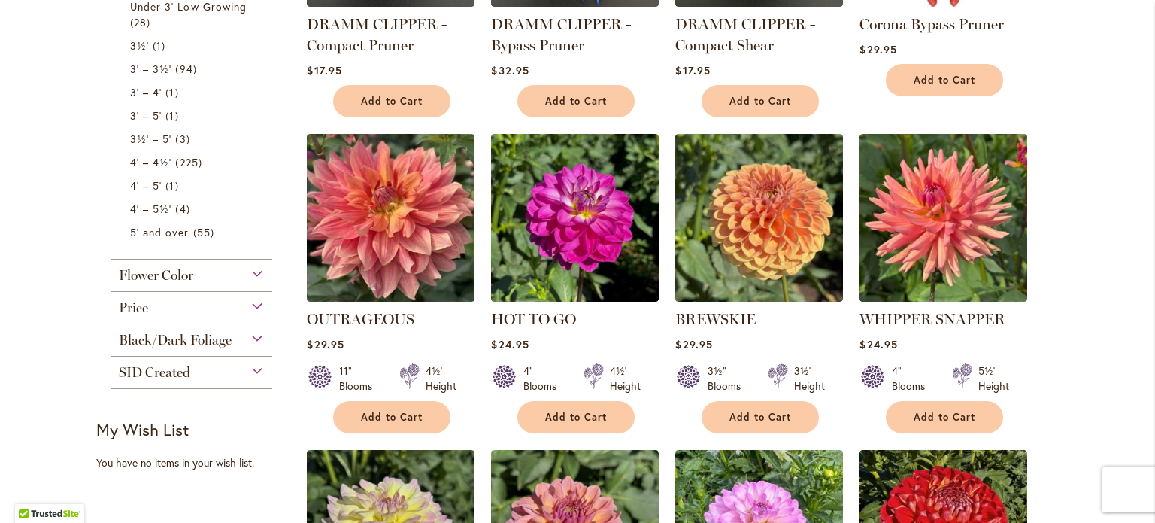
click at [196, 279] on div "Flower Color" at bounding box center [191, 271] width 161 height 24
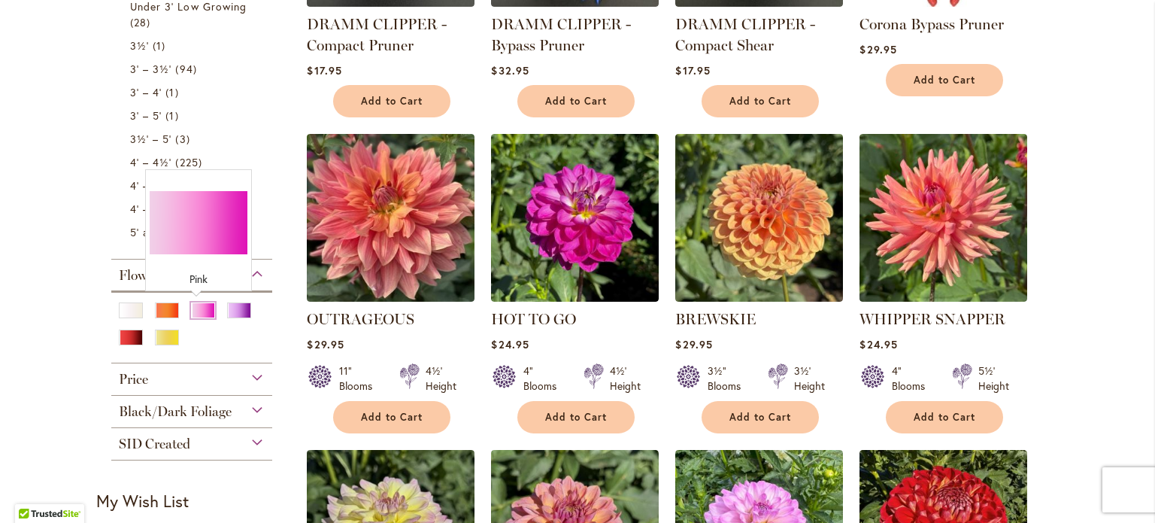
click at [197, 308] on div "Pink" at bounding box center [203, 310] width 24 height 16
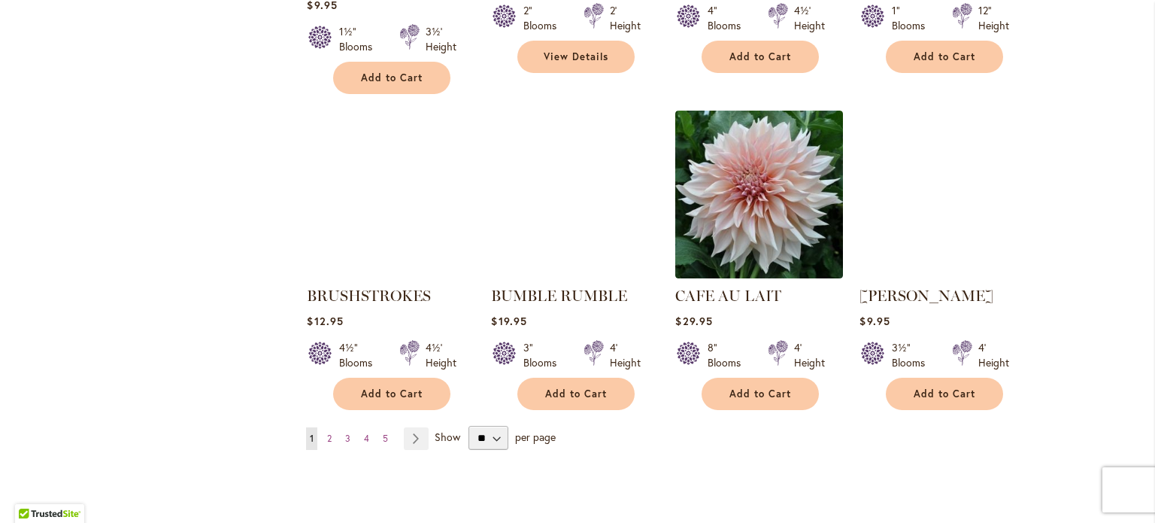
scroll to position [1211, 0]
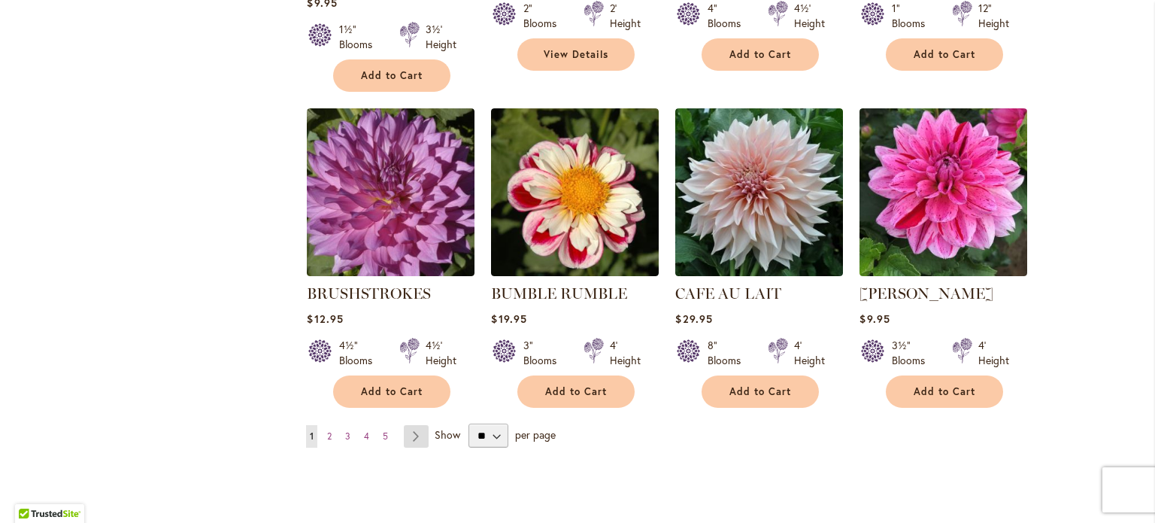
click link "Page Next"
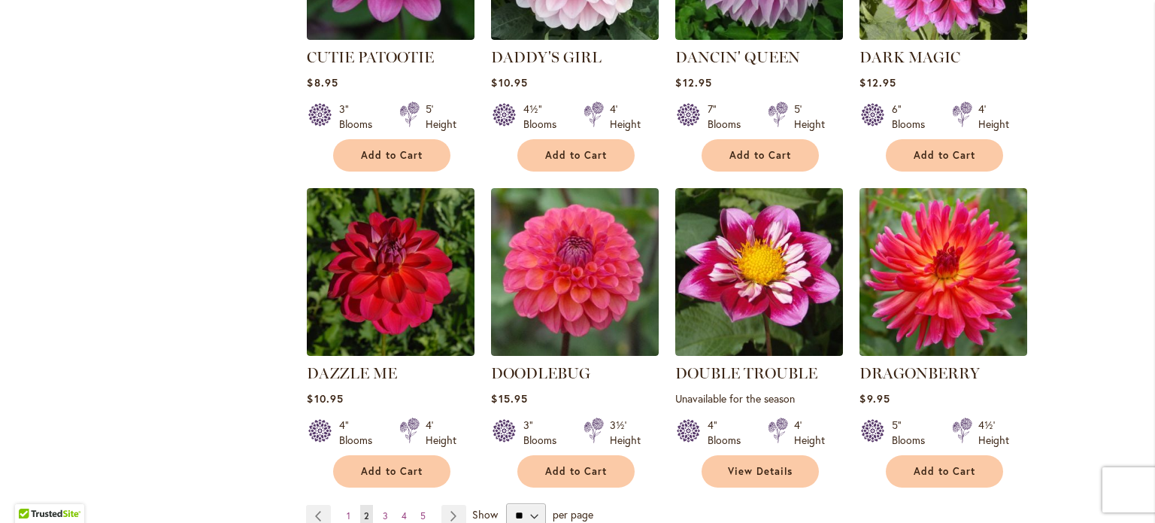
scroll to position [1156, 0]
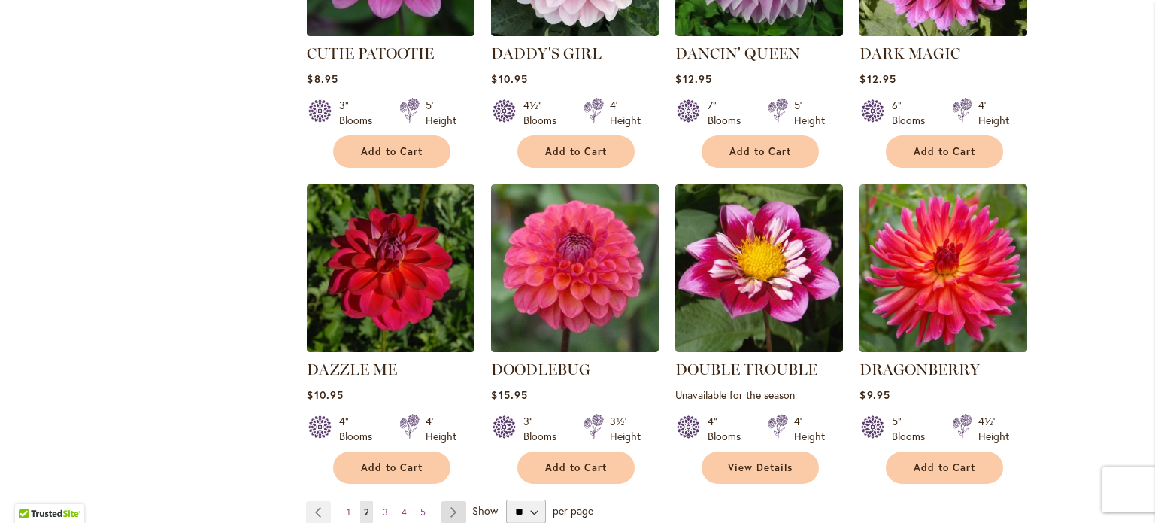
click at [451, 501] on link "Page Next" at bounding box center [453, 512] width 25 height 23
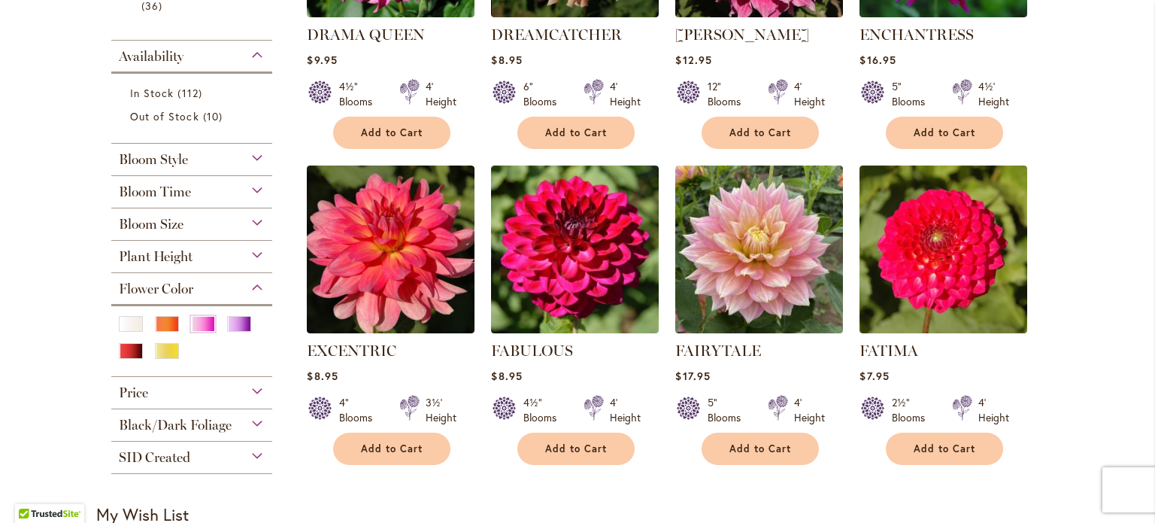
scroll to position [497, 0]
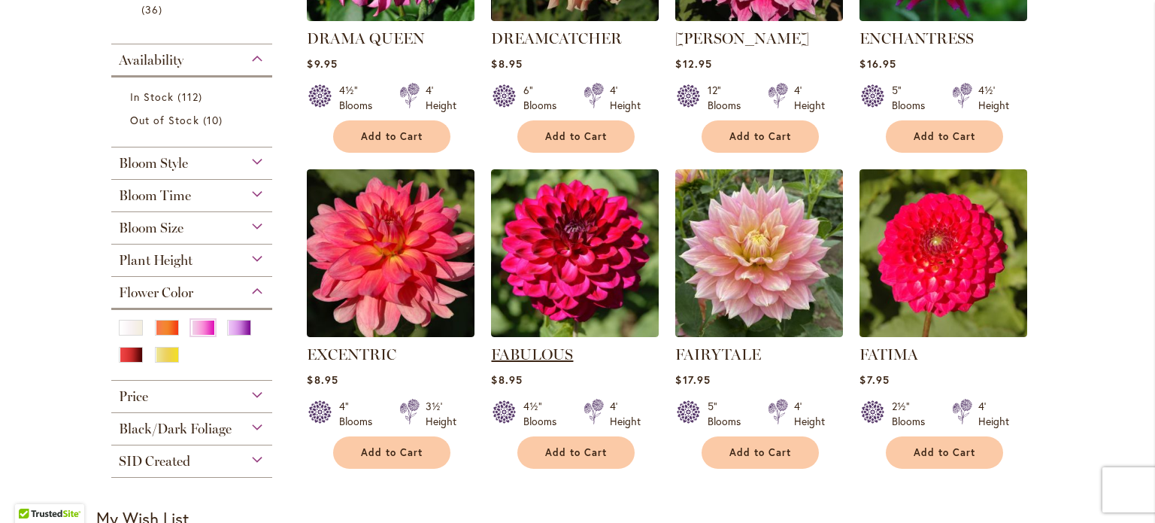
click at [538, 348] on link "FABULOUS" at bounding box center [532, 354] width 82 height 18
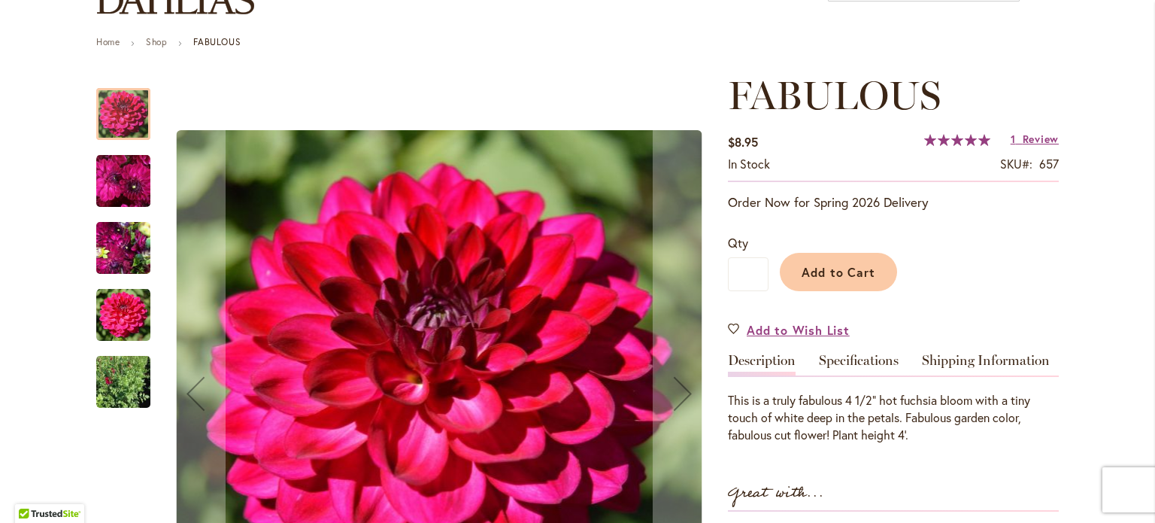
scroll to position [128, 0]
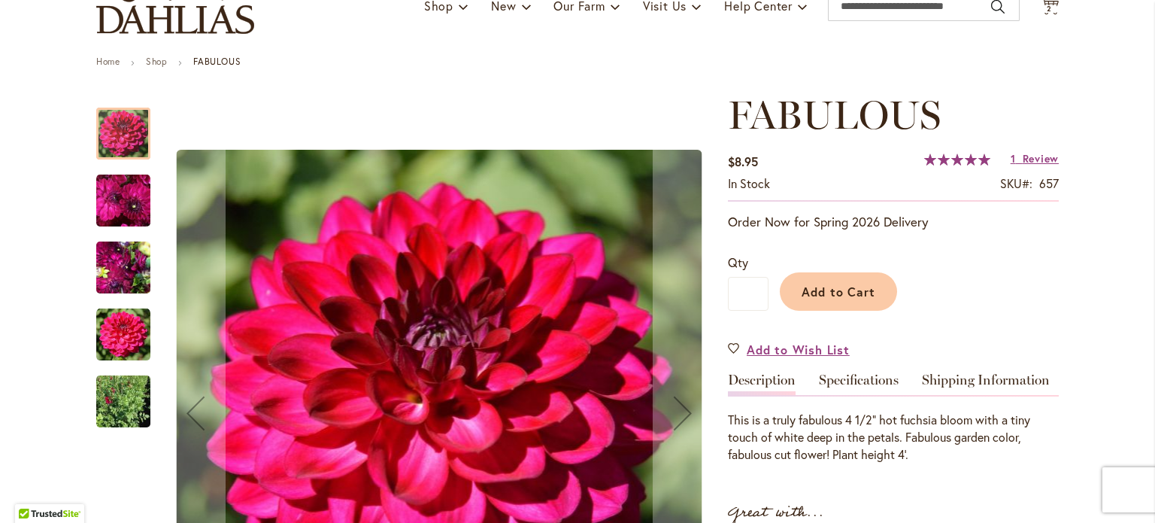
click at [105, 123] on div at bounding box center [123, 134] width 54 height 52
click at [114, 193] on img "FABULOUS" at bounding box center [123, 200] width 54 height 56
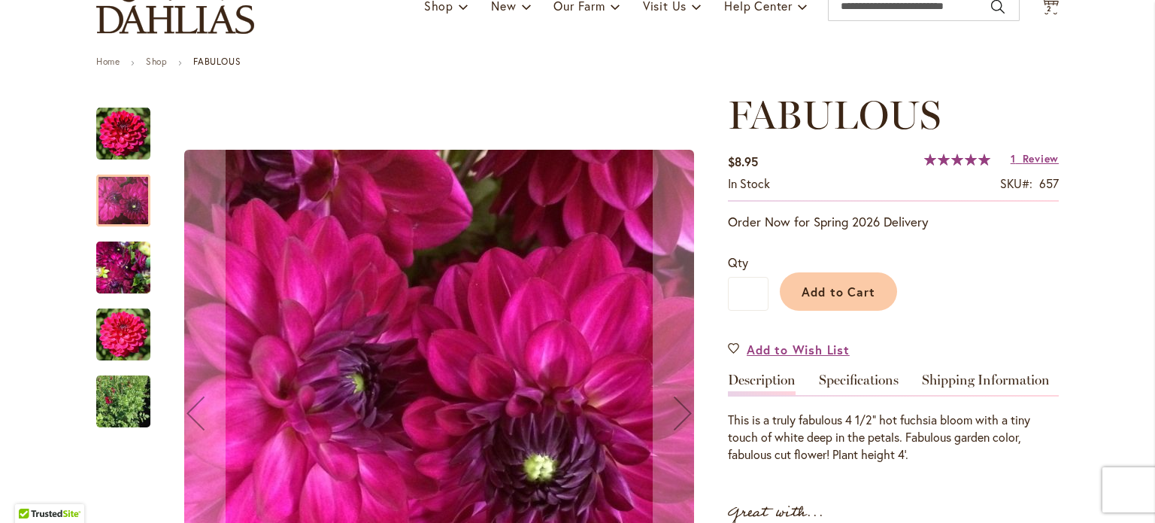
click at [120, 256] on img "FABULOUS" at bounding box center [123, 268] width 54 height 72
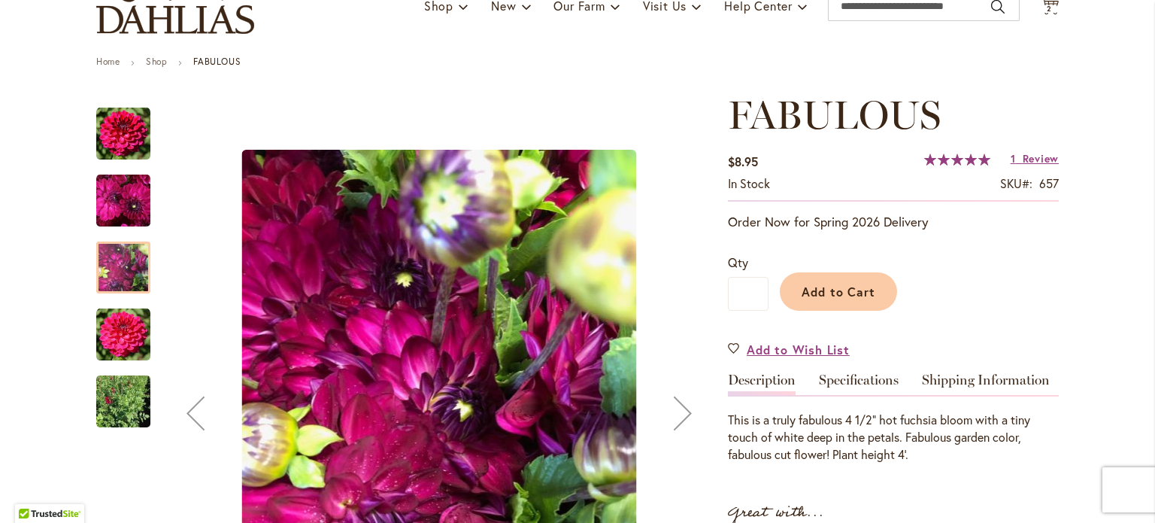
click at [120, 329] on img "FABULOUS" at bounding box center [123, 335] width 54 height 54
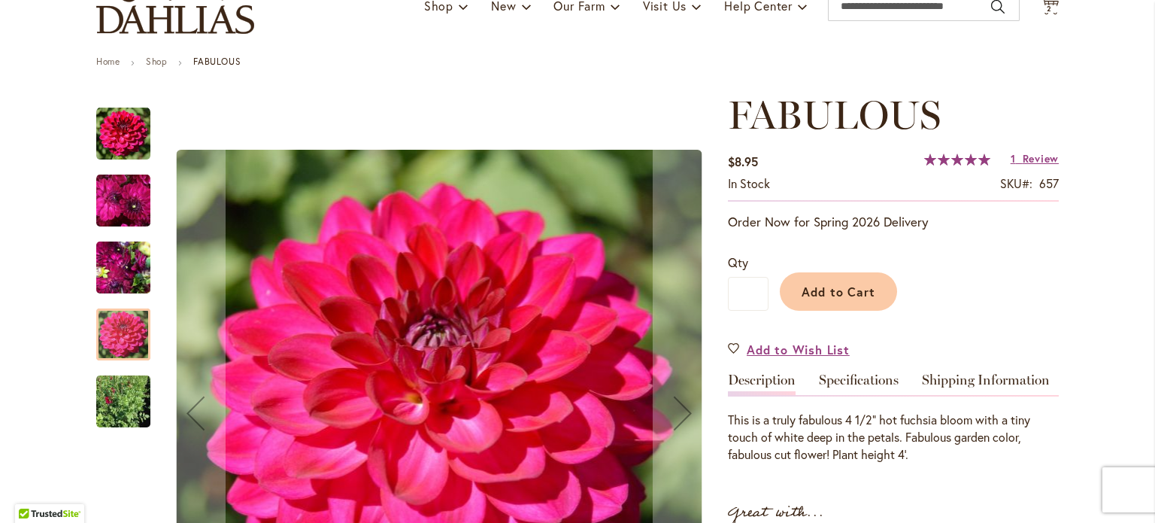
click at [108, 409] on img "FABULOUS" at bounding box center [123, 401] width 54 height 72
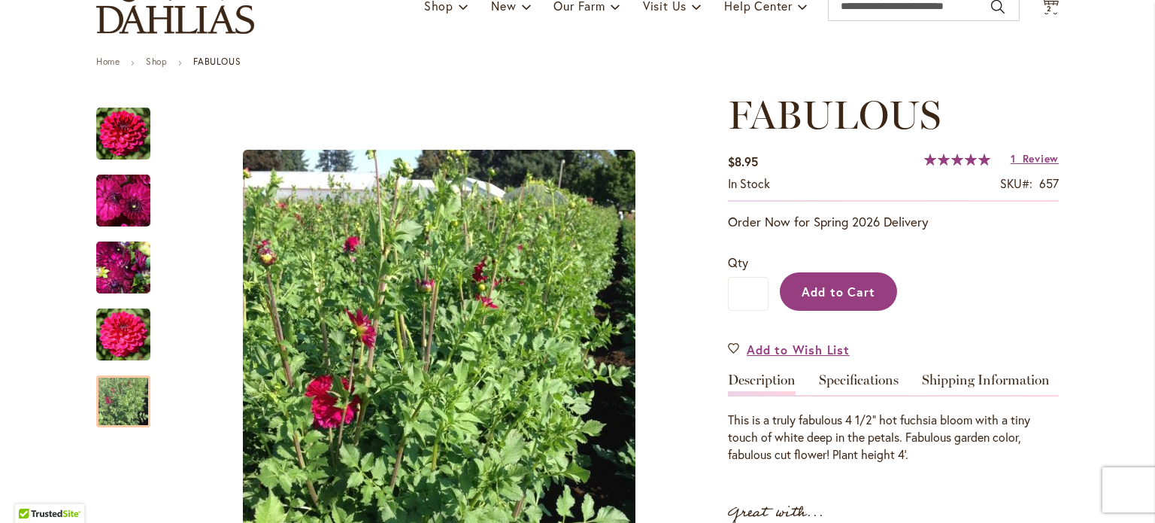
click at [824, 291] on span "Add to Cart" at bounding box center [839, 291] width 74 height 16
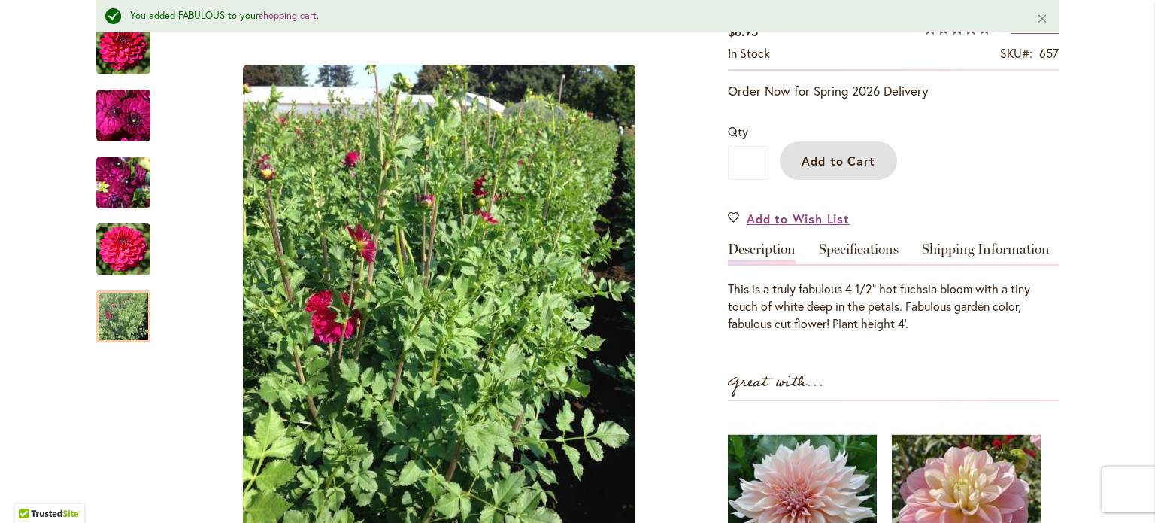
scroll to position [291, 0]
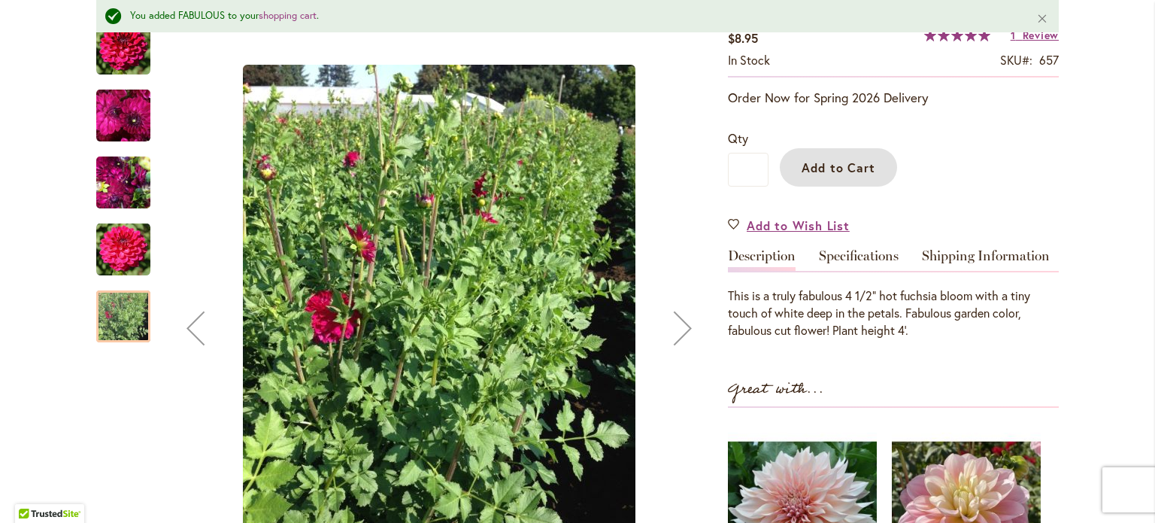
click at [116, 63] on img "FABULOUS" at bounding box center [123, 49] width 54 height 54
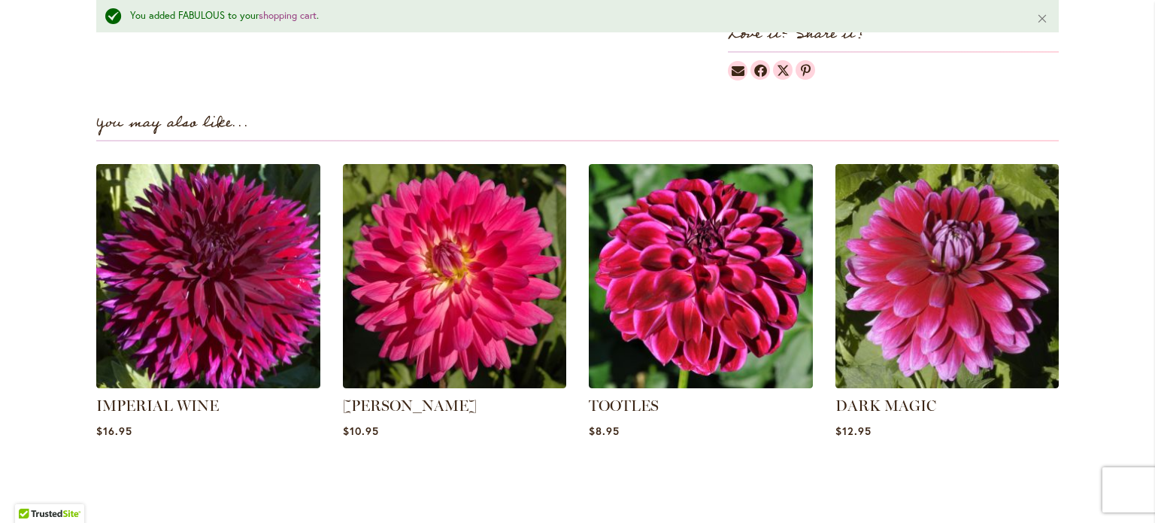
scroll to position [1041, 0]
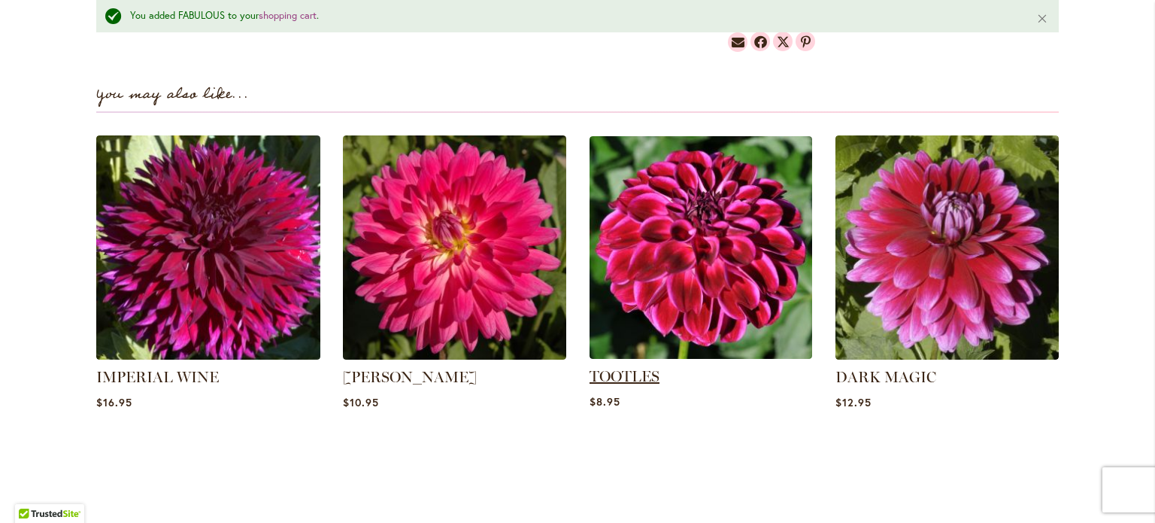
click at [623, 367] on link "TOOTLES" at bounding box center [625, 376] width 70 height 18
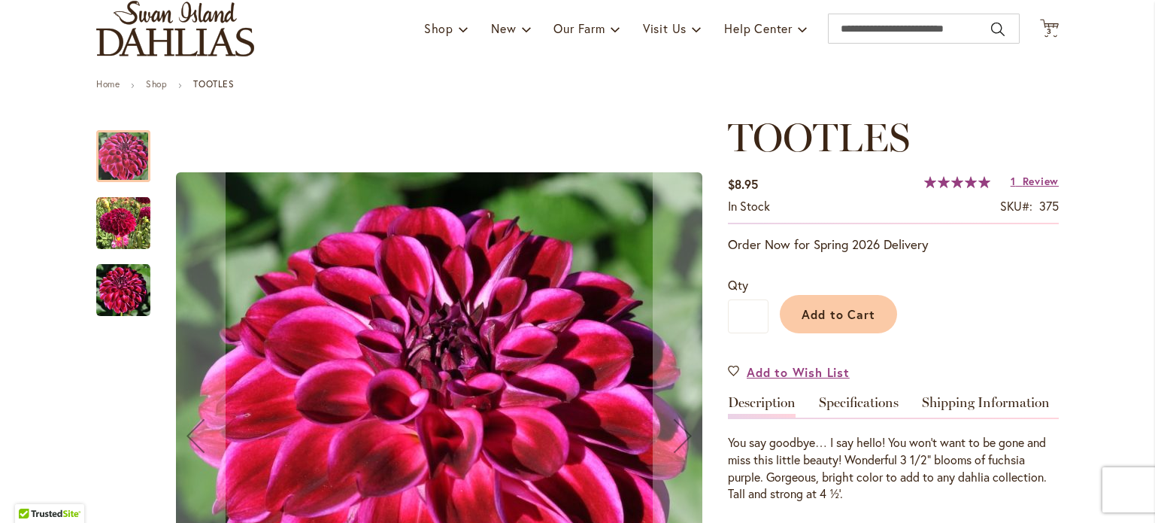
scroll to position [99, 0]
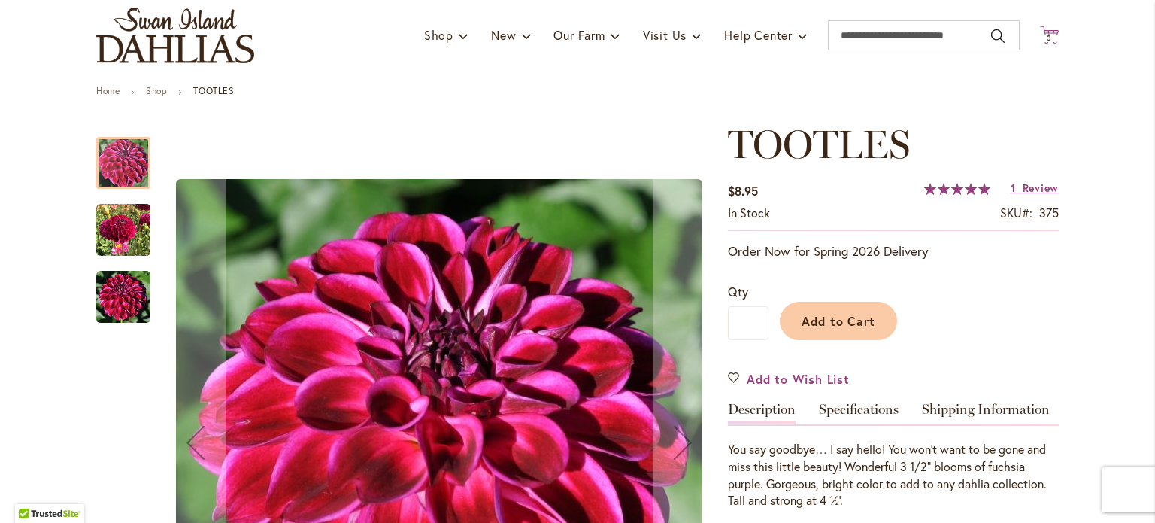
click at [1040, 29] on icon "Cart .cls-1 { fill: #231f20; }" at bounding box center [1049, 35] width 19 height 19
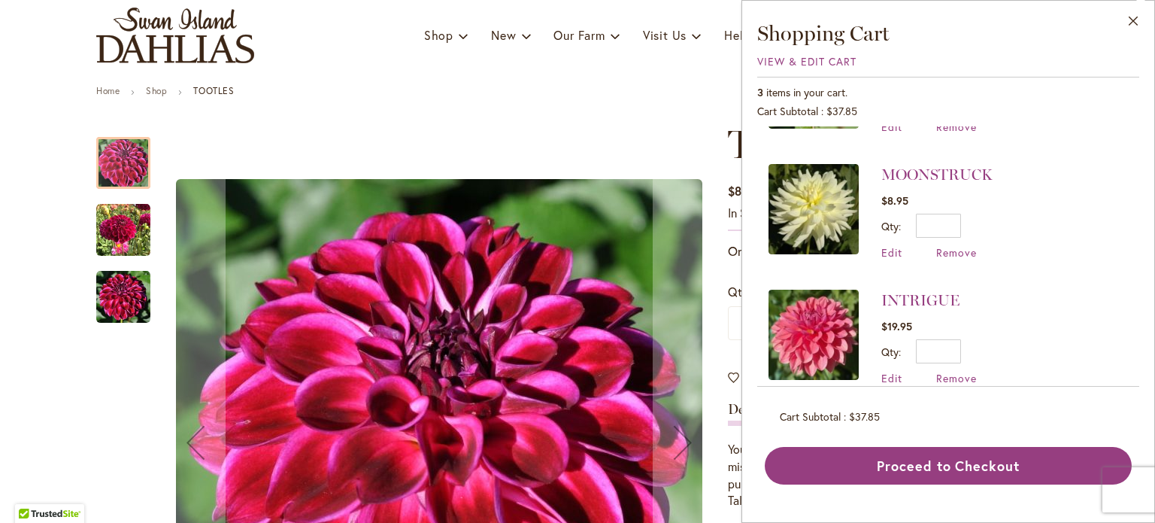
scroll to position [102, 0]
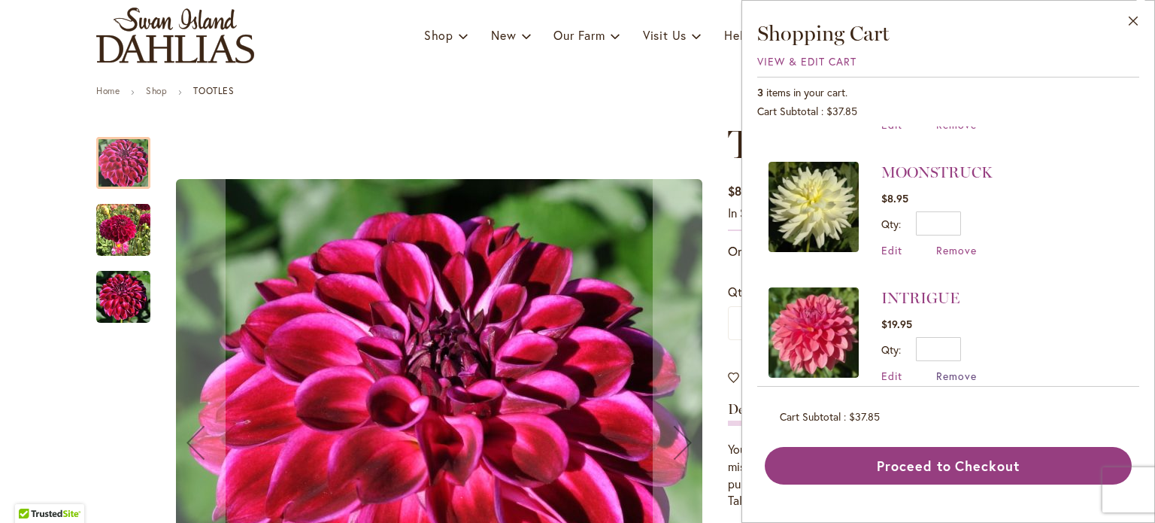
click at [958, 369] on span "Remove" at bounding box center [956, 375] width 41 height 14
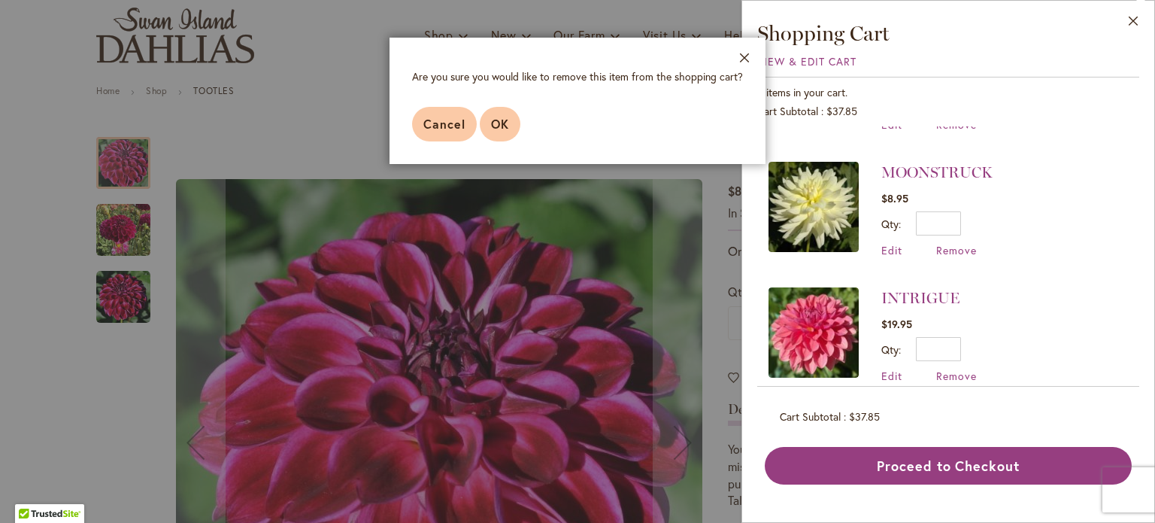
click at [502, 123] on span "OK" at bounding box center [500, 124] width 18 height 16
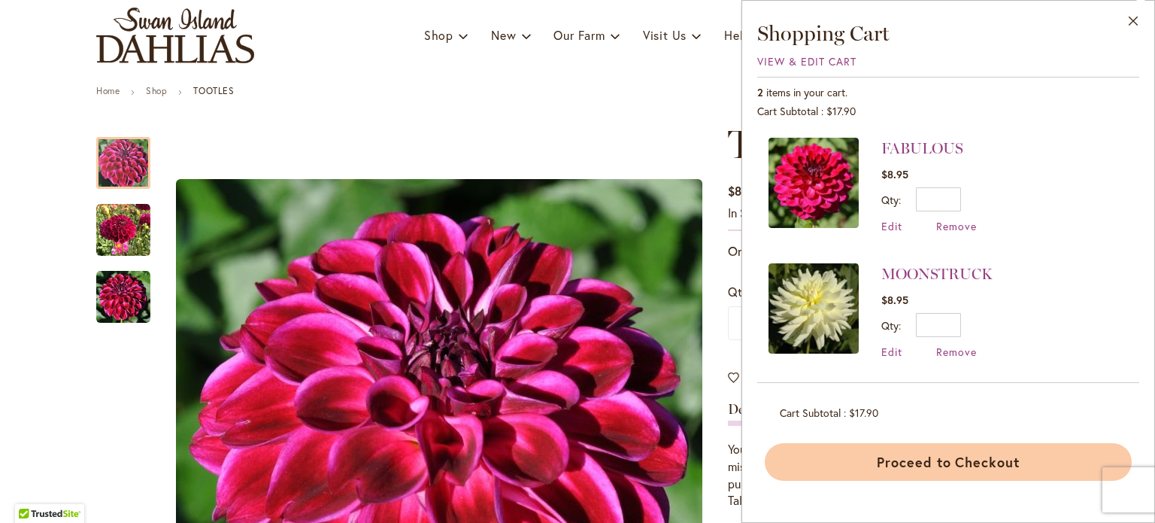
click at [894, 459] on button "Proceed to Checkout" at bounding box center [948, 462] width 367 height 38
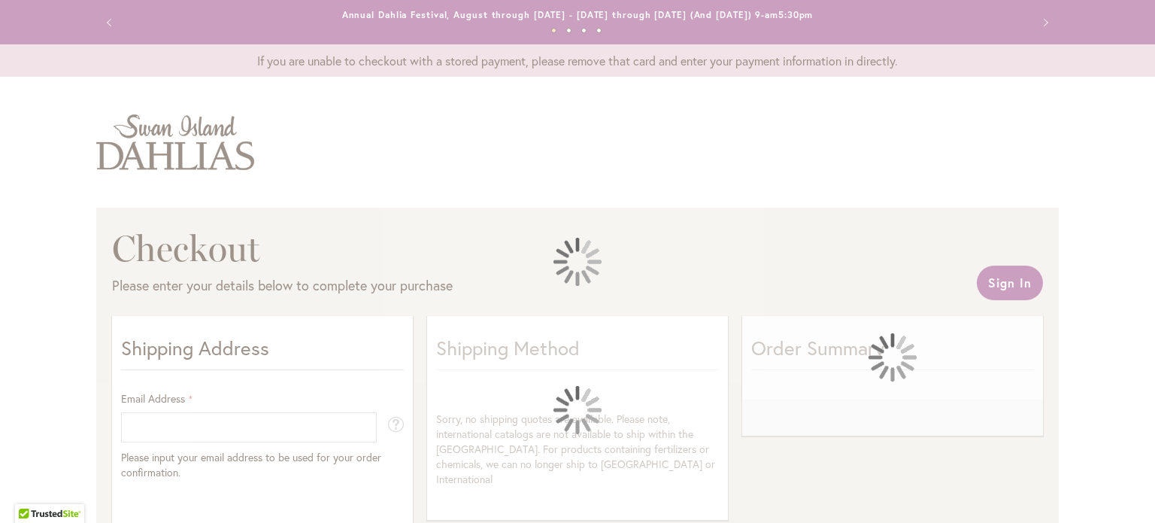
select select "**"
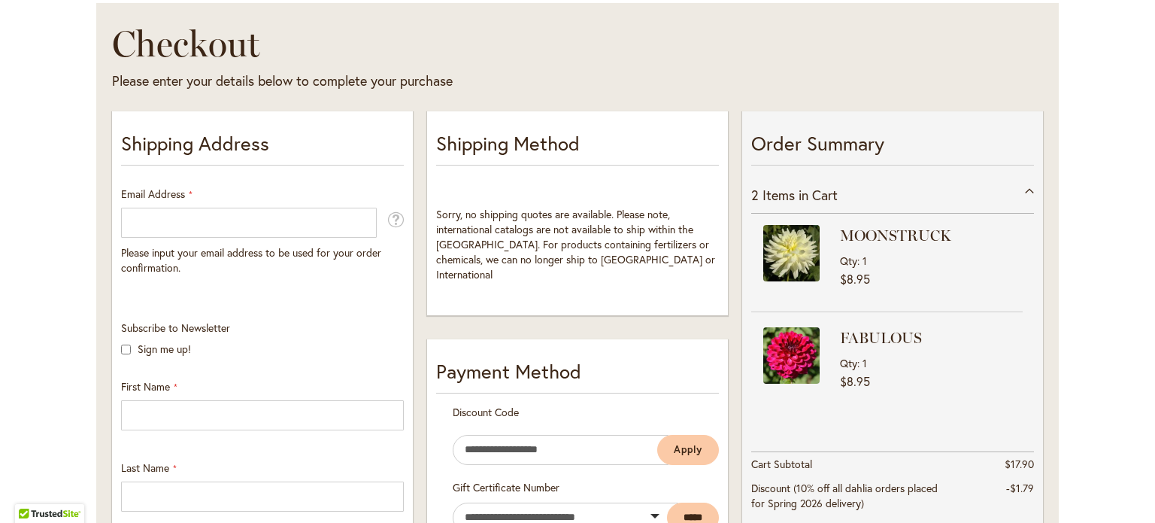
scroll to position [171, 0]
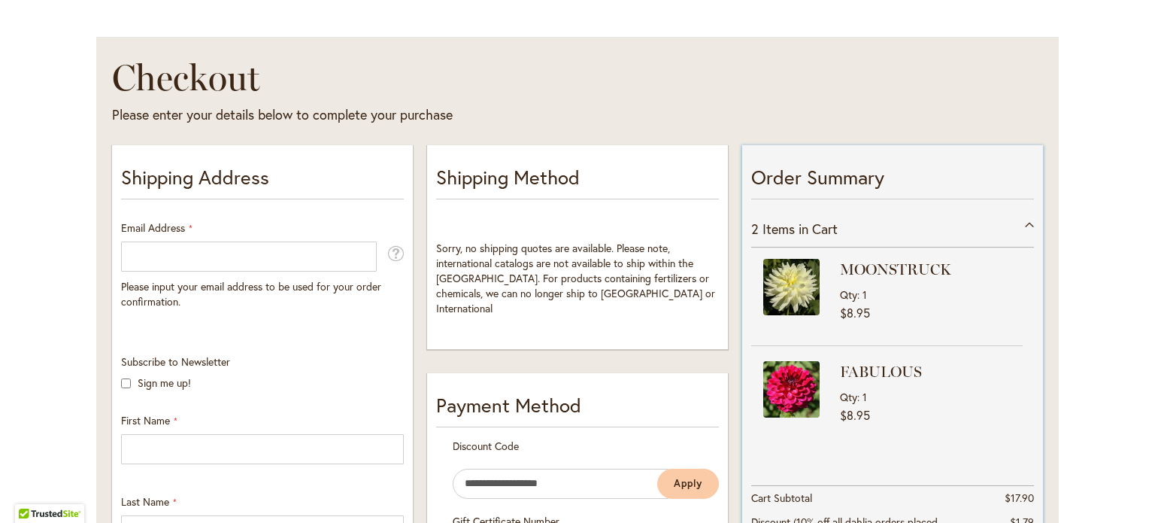
click at [870, 271] on strong "MOONSTRUCK" at bounding box center [929, 269] width 179 height 21
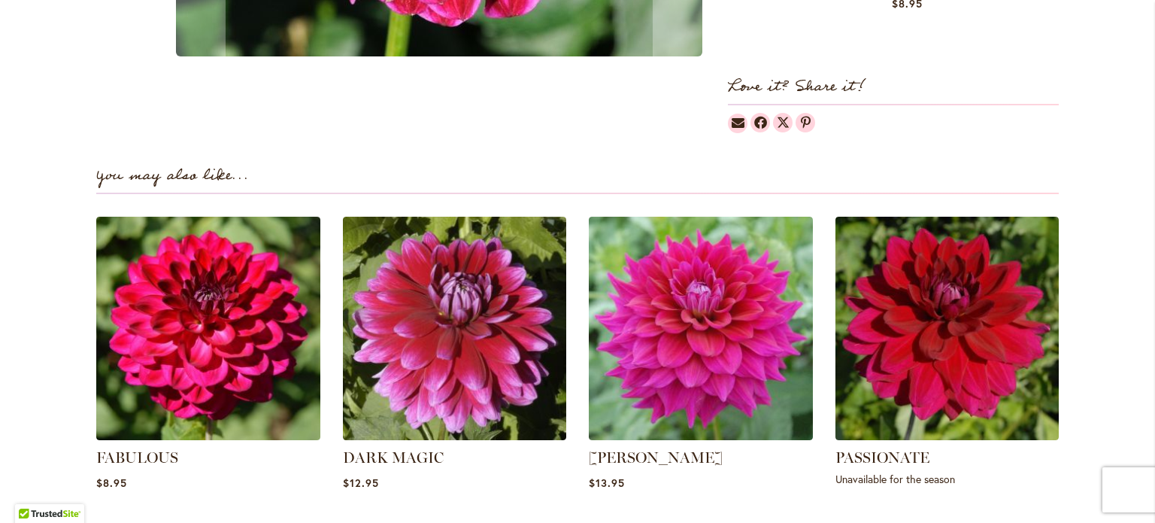
scroll to position [1019, 0]
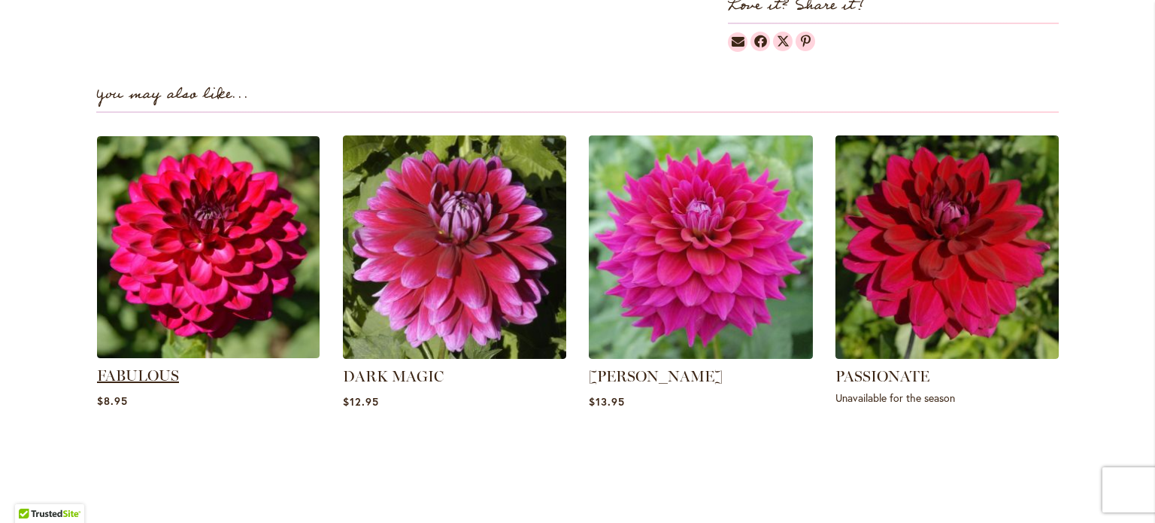
click at [126, 366] on link "FABULOUS" at bounding box center [138, 375] width 82 height 18
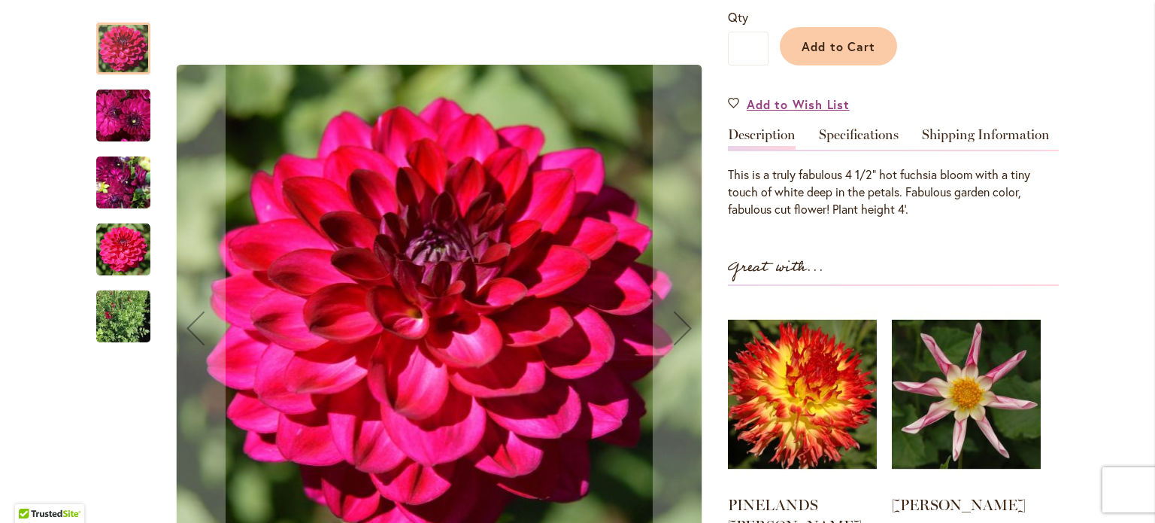
scroll to position [363, 0]
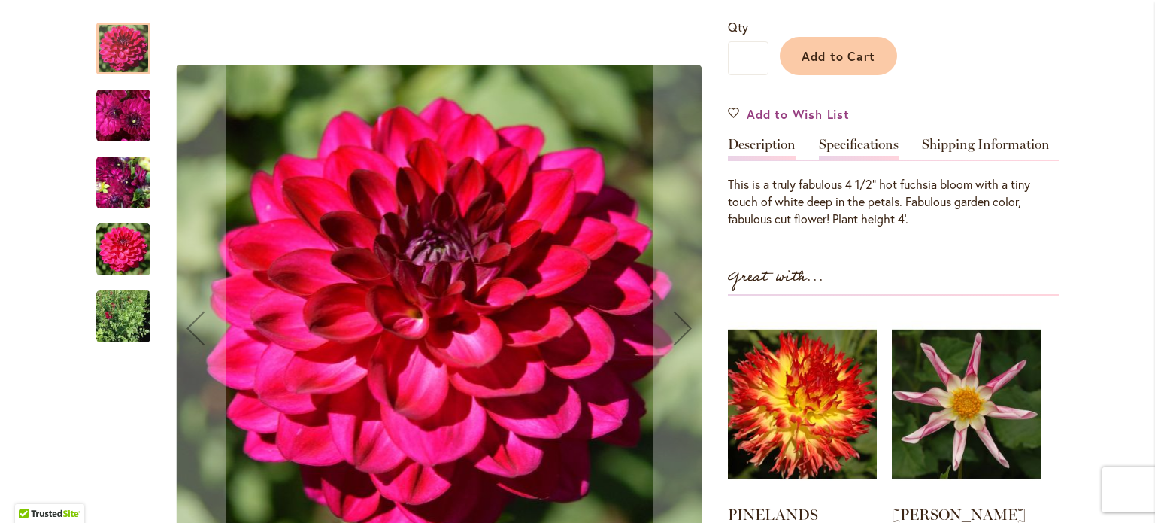
click at [872, 144] on link "Specifications" at bounding box center [859, 149] width 80 height 22
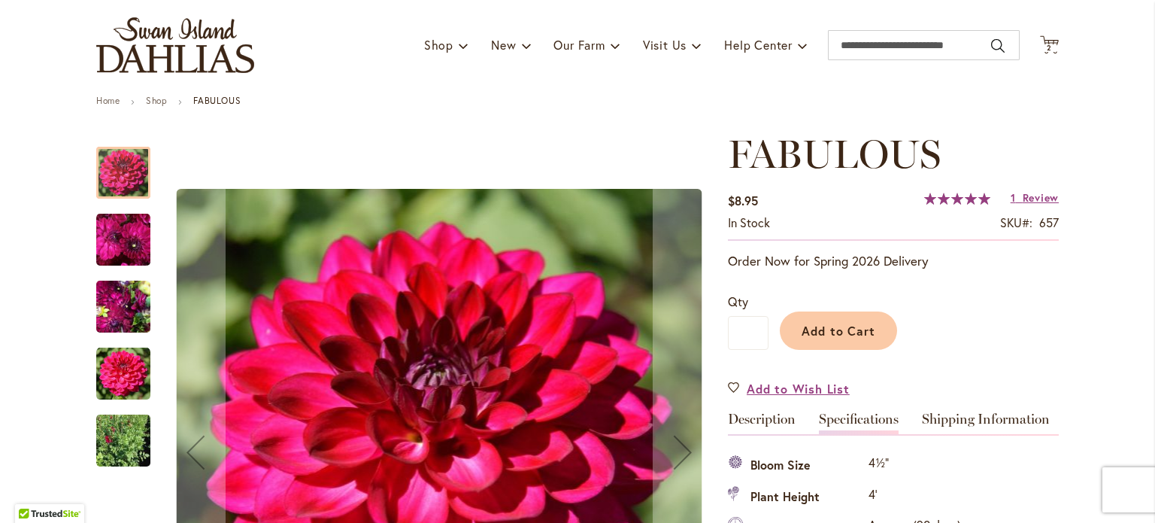
scroll to position [86, 0]
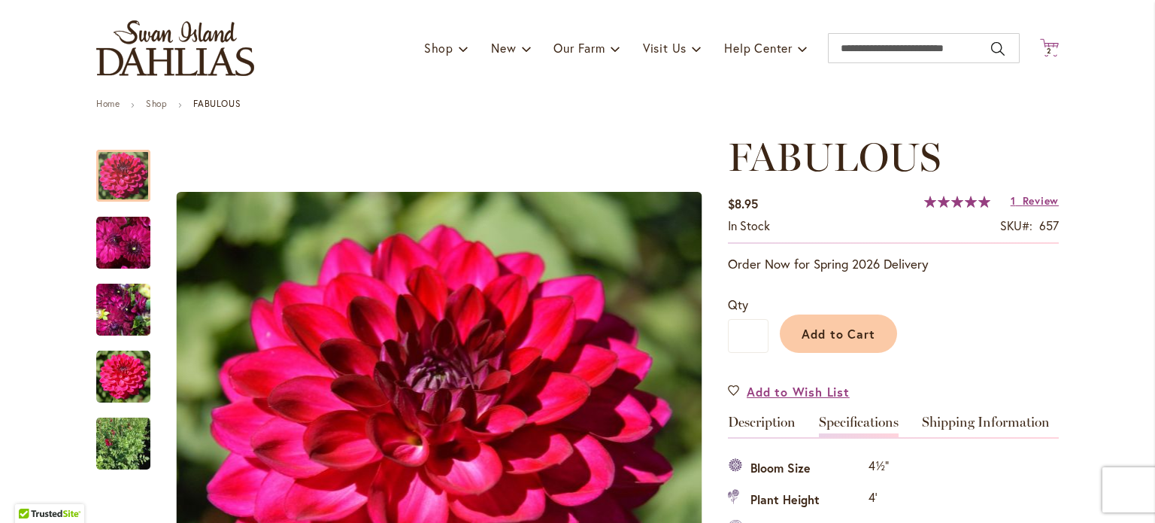
click at [1046, 44] on icon at bounding box center [1049, 47] width 19 height 18
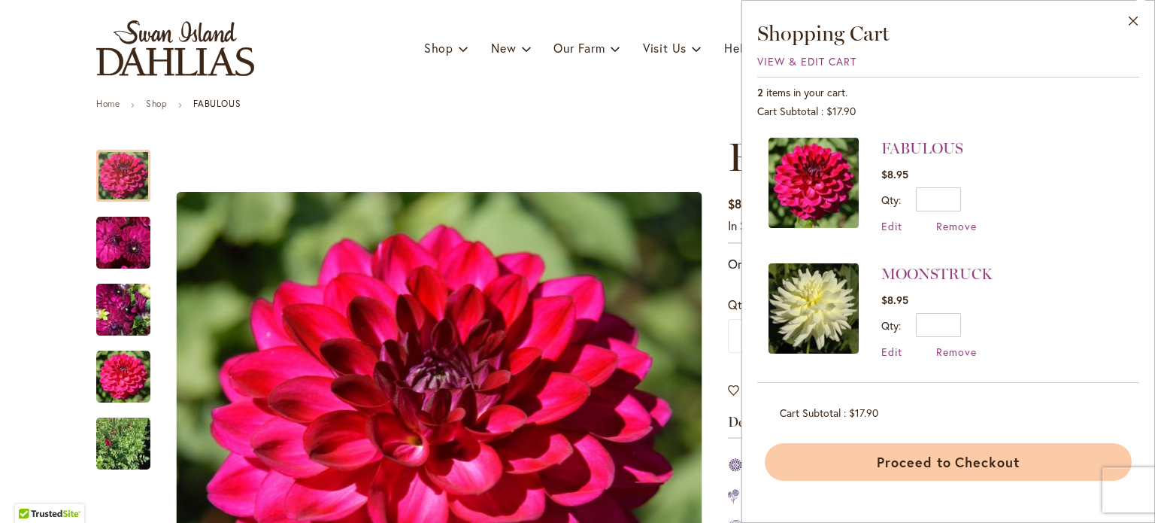
click at [938, 466] on button "Proceed to Checkout" at bounding box center [948, 462] width 367 height 38
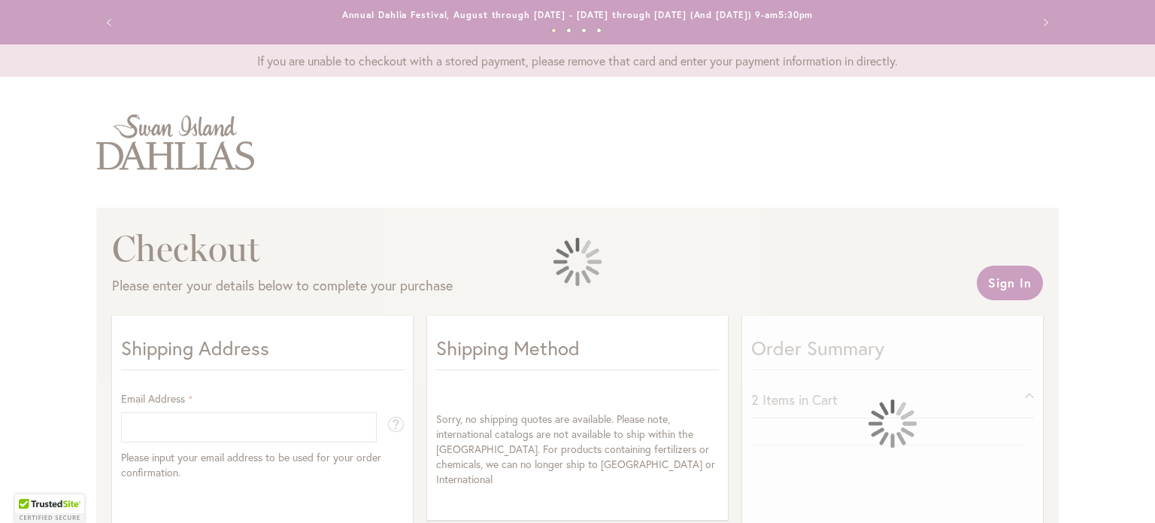
select select "**"
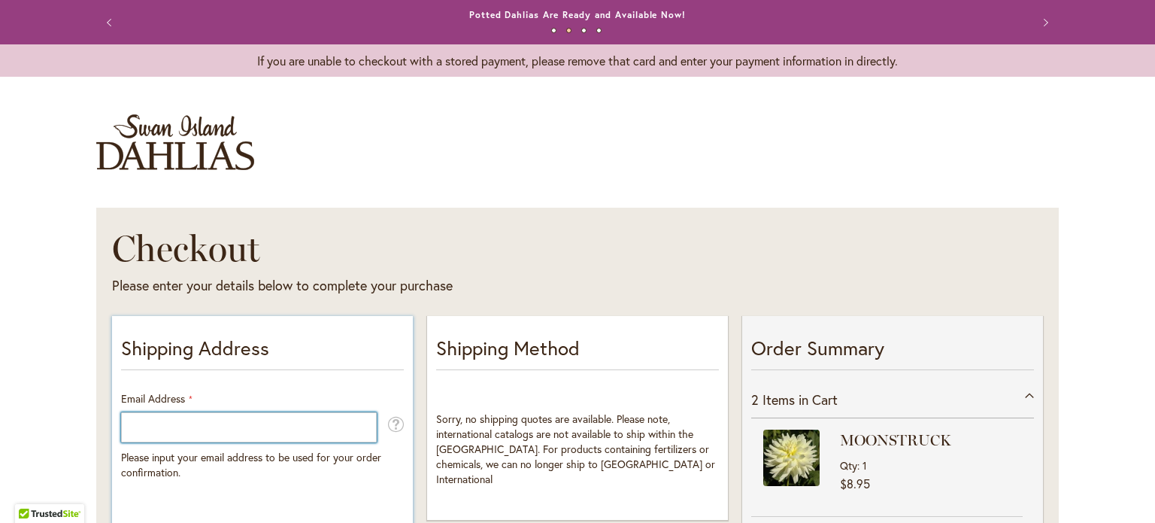
click at [260, 429] on input "Email Address" at bounding box center [249, 427] width 256 height 30
type input "**********"
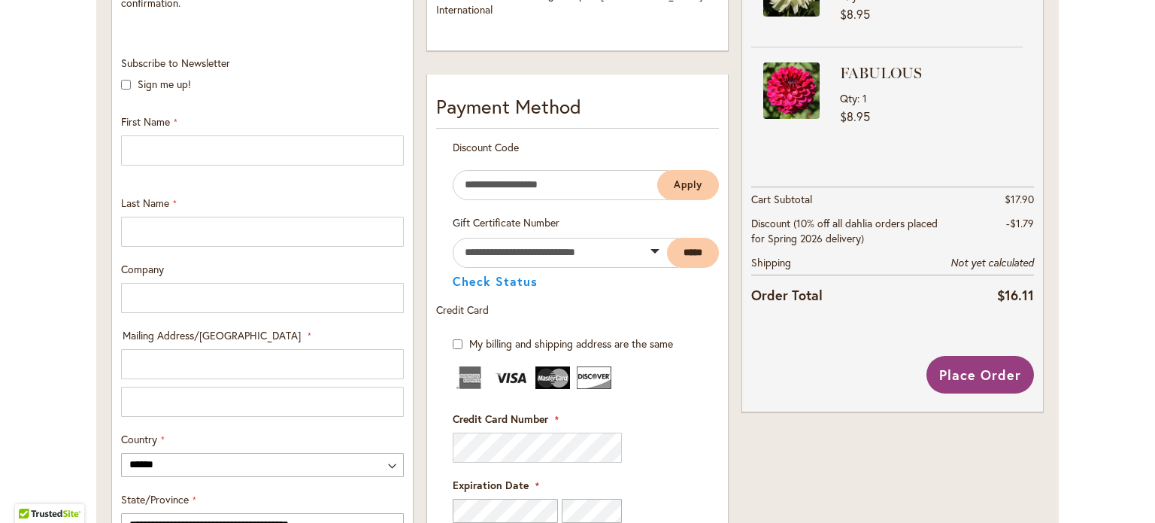
scroll to position [471, 0]
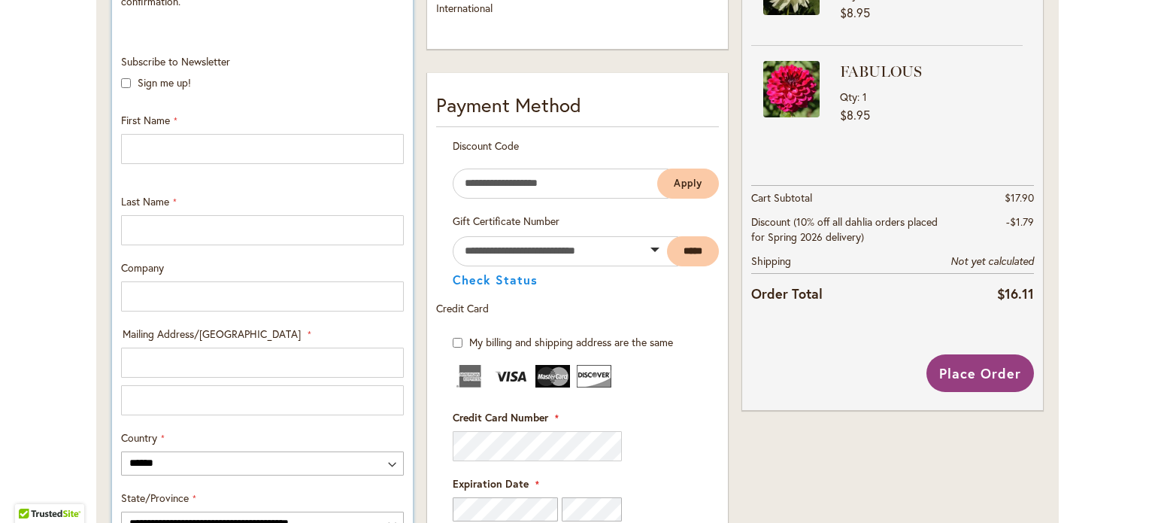
click at [253, 164] on div "Subscribe to Newsletter Sign me up! First Name Last Name Company Mailing Addres…" at bounding box center [262, 394] width 293 height 680
click at [250, 159] on input "First Name" at bounding box center [262, 149] width 283 height 30
type input "*******"
type input "****"
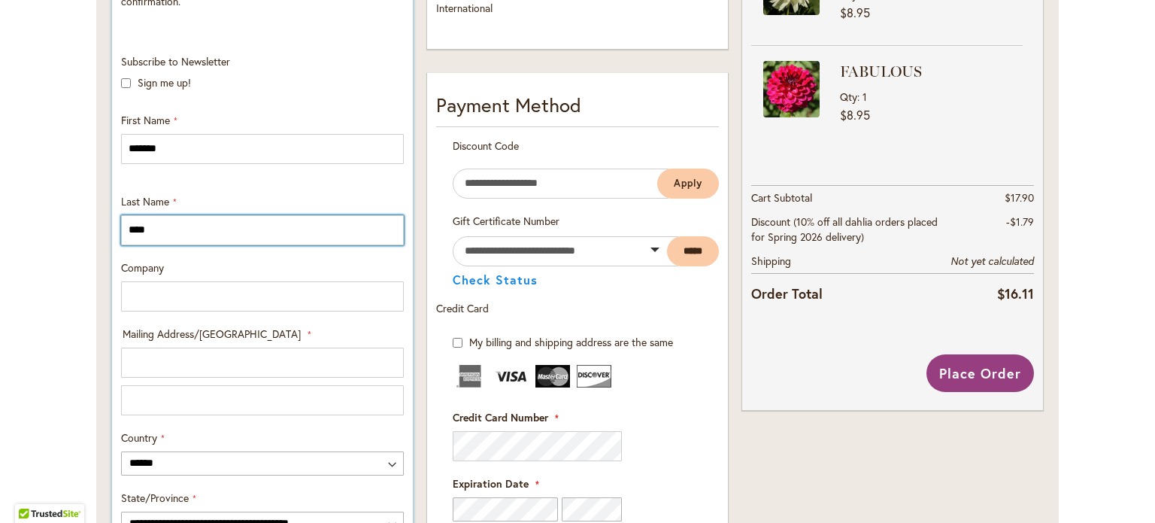
type input "**********"
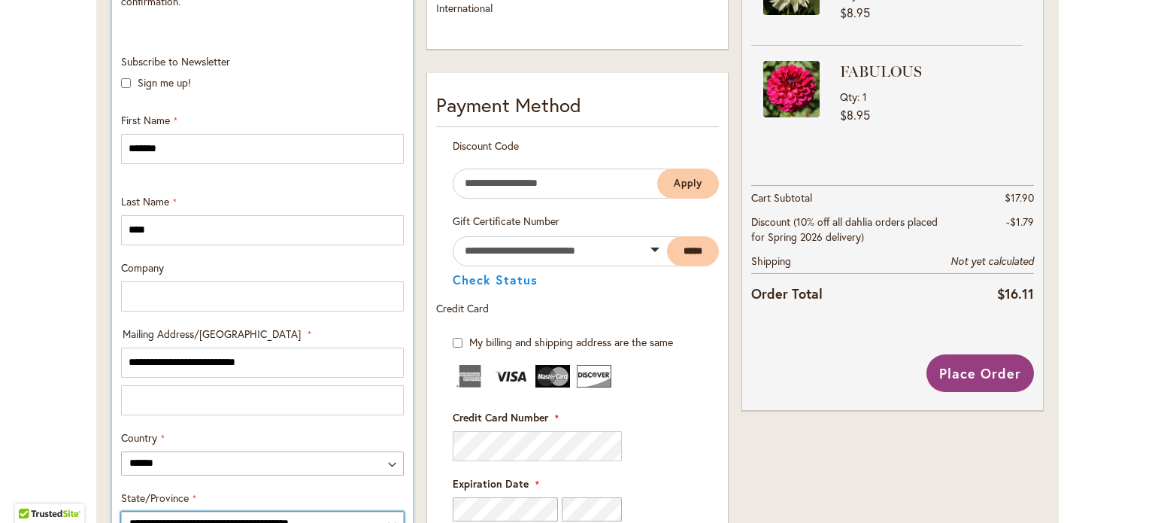
select select "**"
type input "*******"
type input "*****"
type input "**********"
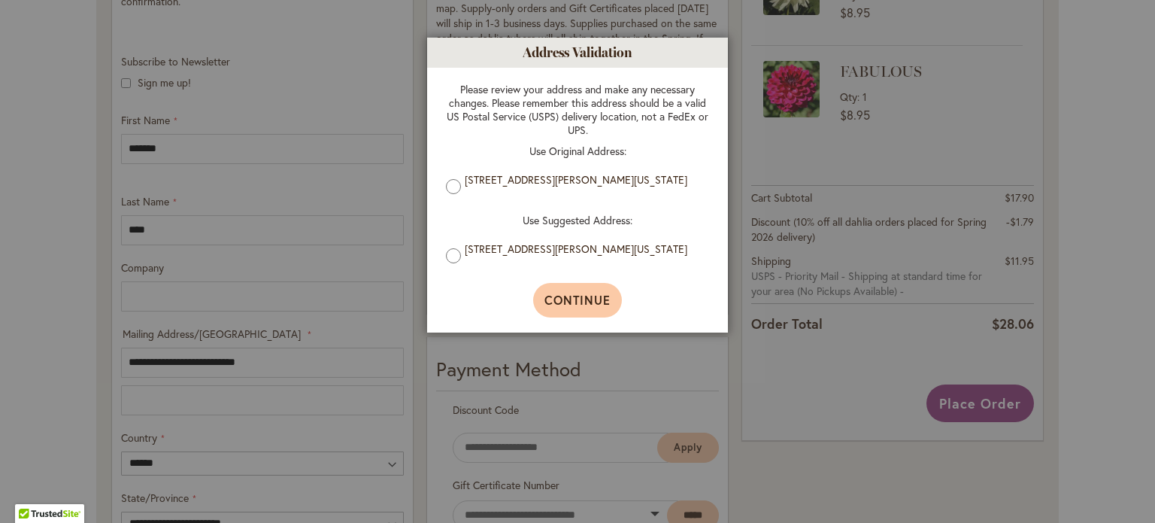
click at [572, 293] on button "Continue" at bounding box center [577, 300] width 89 height 35
type input "**********"
type input "*******"
type input "**********"
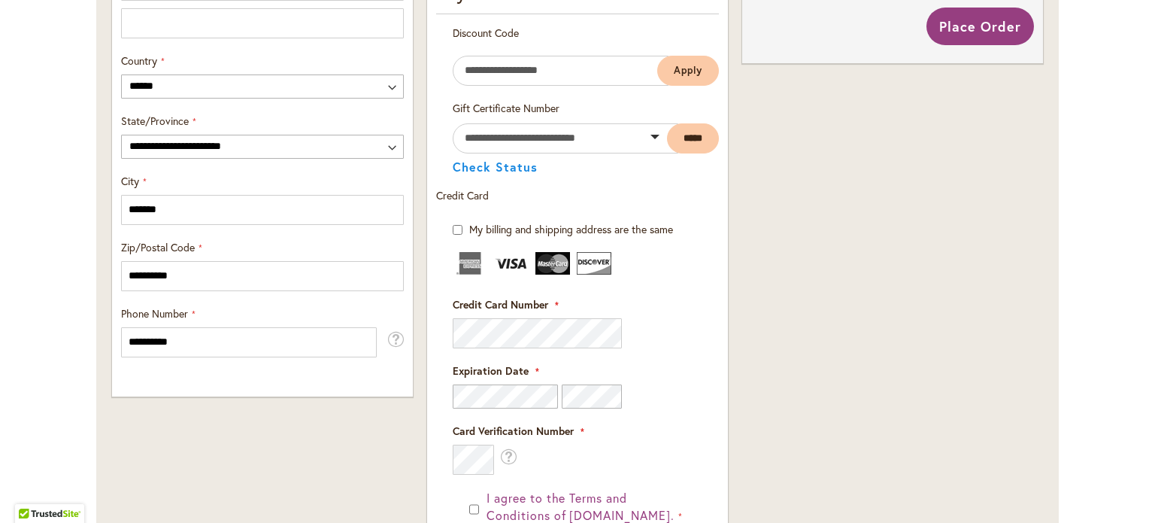
scroll to position [860, 0]
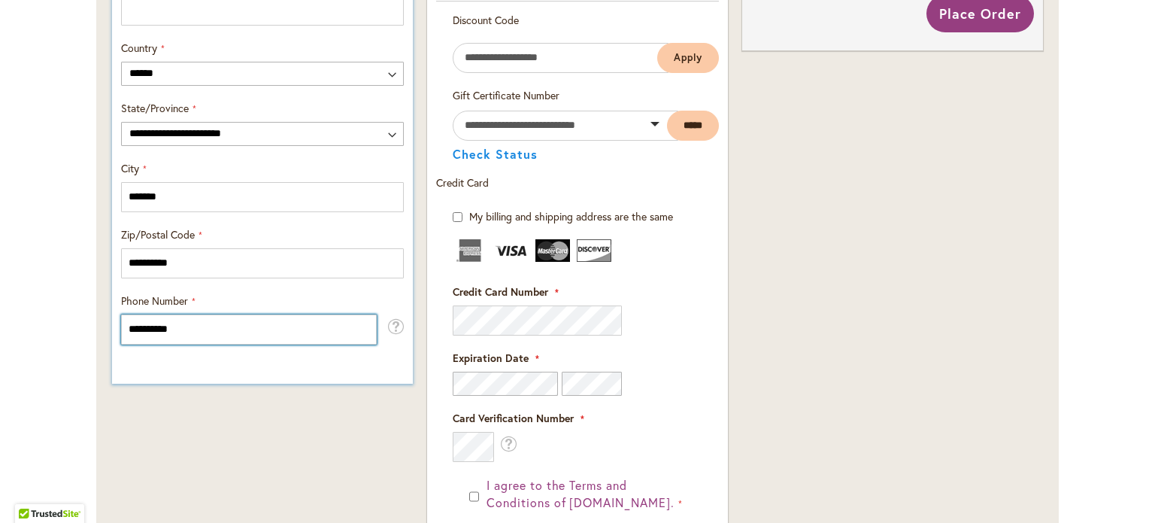
click at [189, 328] on input "**********" at bounding box center [249, 329] width 256 height 30
type input "**********"
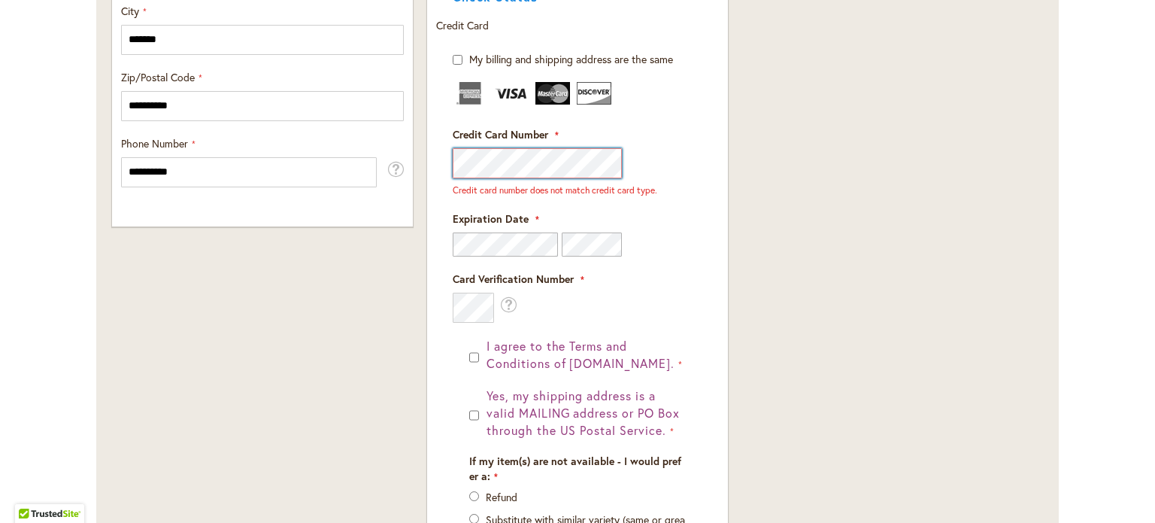
scroll to position [1029, 0]
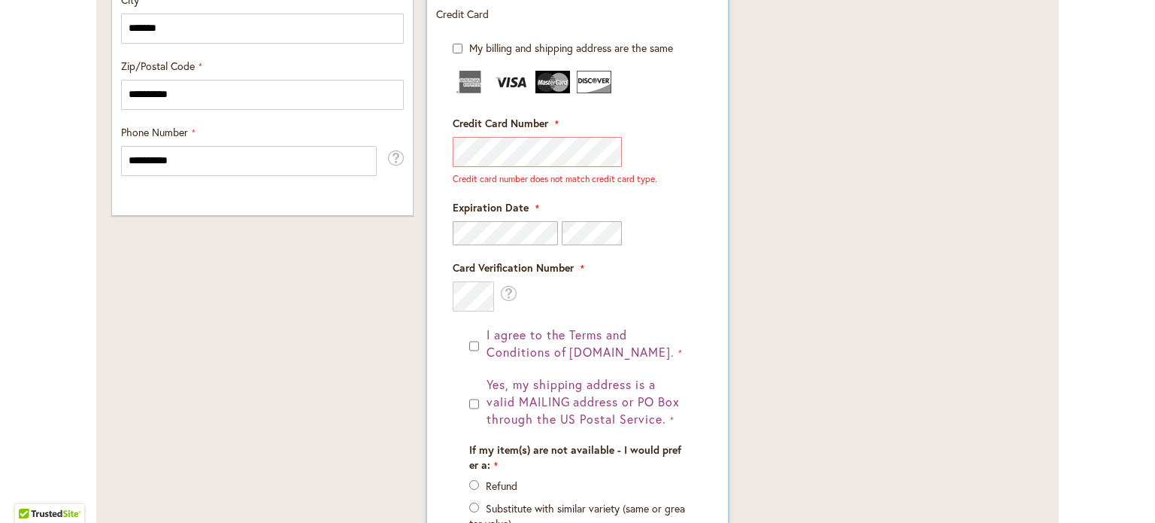
click at [540, 88] on img at bounding box center [552, 82] width 35 height 23
click at [541, 80] on img at bounding box center [552, 82] width 35 height 23
drag, startPoint x: 541, startPoint y: 80, endPoint x: 833, endPoint y: 217, distance: 321.9
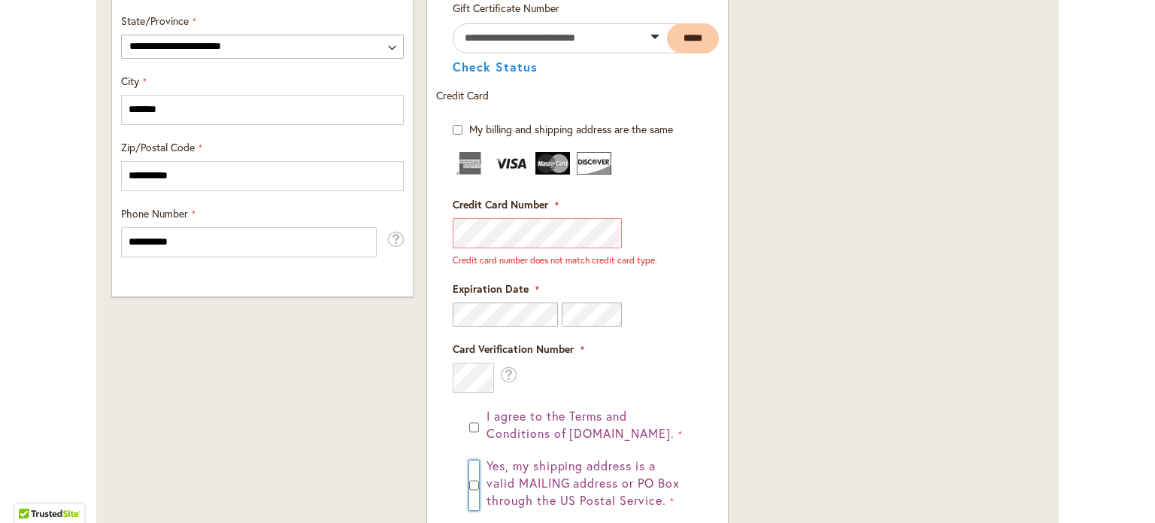
scroll to position [969, 0]
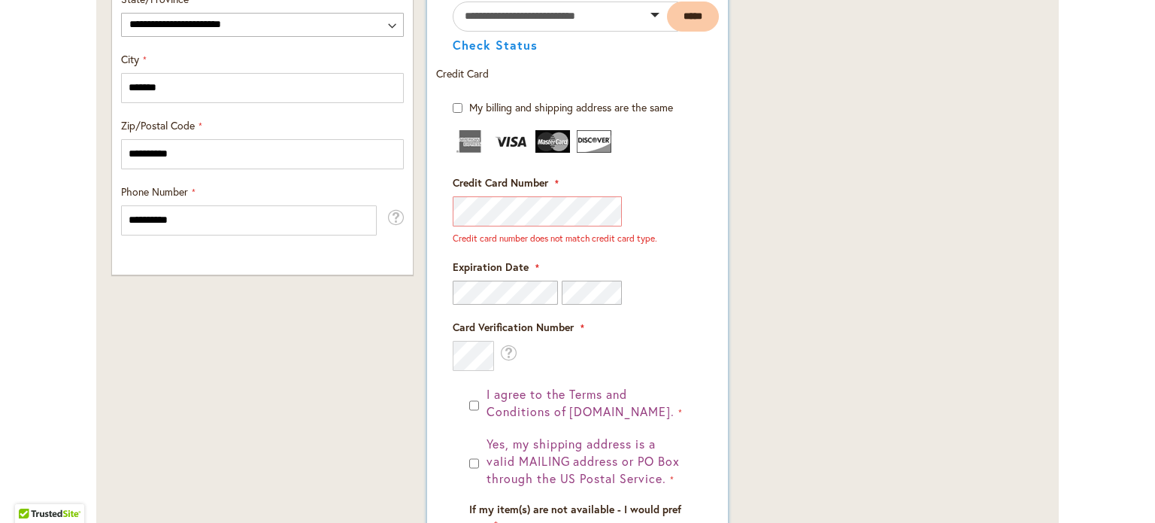
click at [538, 135] on img at bounding box center [552, 141] width 35 height 23
drag, startPoint x: 538, startPoint y: 135, endPoint x: 847, endPoint y: 150, distance: 310.2
click at [847, 150] on div "Order Summary 2 Items in Cart MOONSTRUCK Qty 1 $8.95 Qty 1" at bounding box center [892, 24] width 314 height 1367
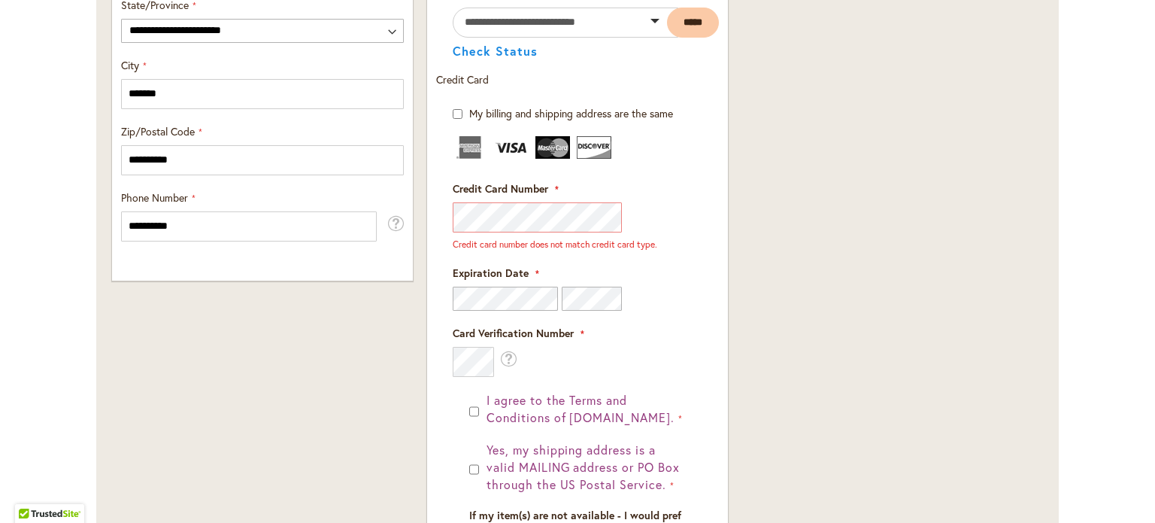
scroll to position [972, 0]
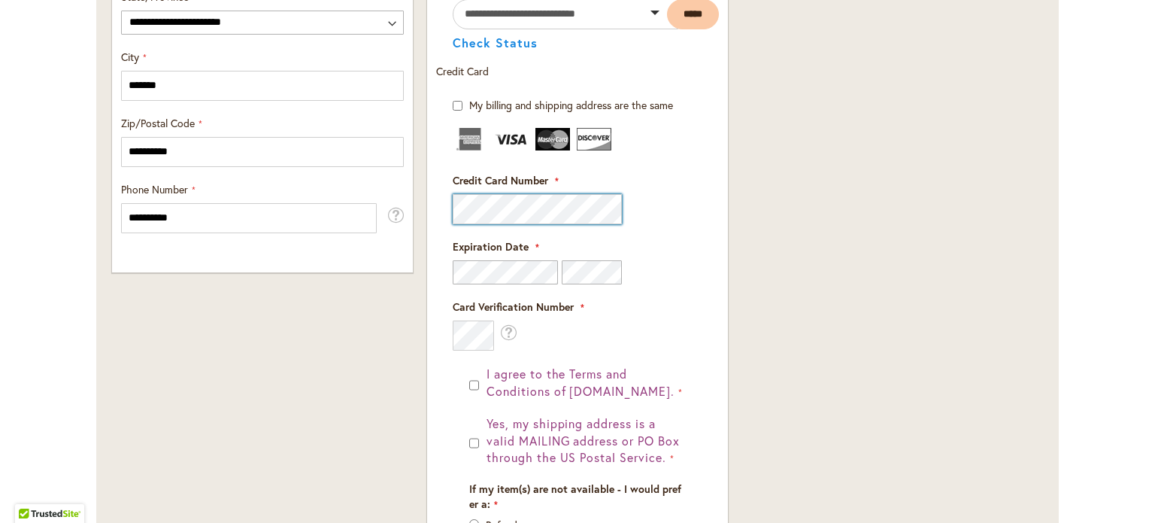
click button "Place Order" at bounding box center [0, 0] width 0 height 0
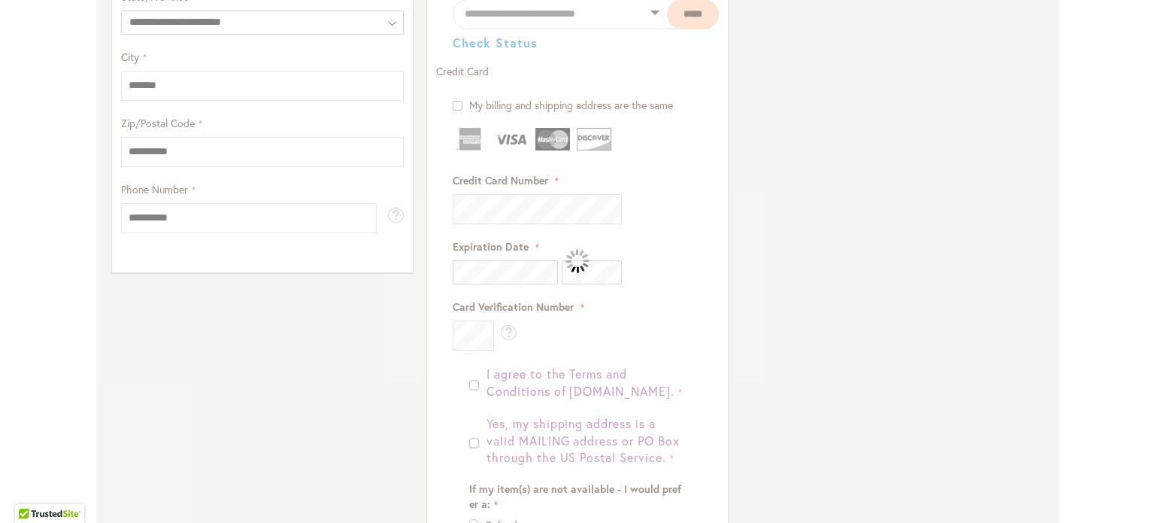
click at [1008, 199] on div "Please wait..." at bounding box center [577, 261] width 1155 height 523
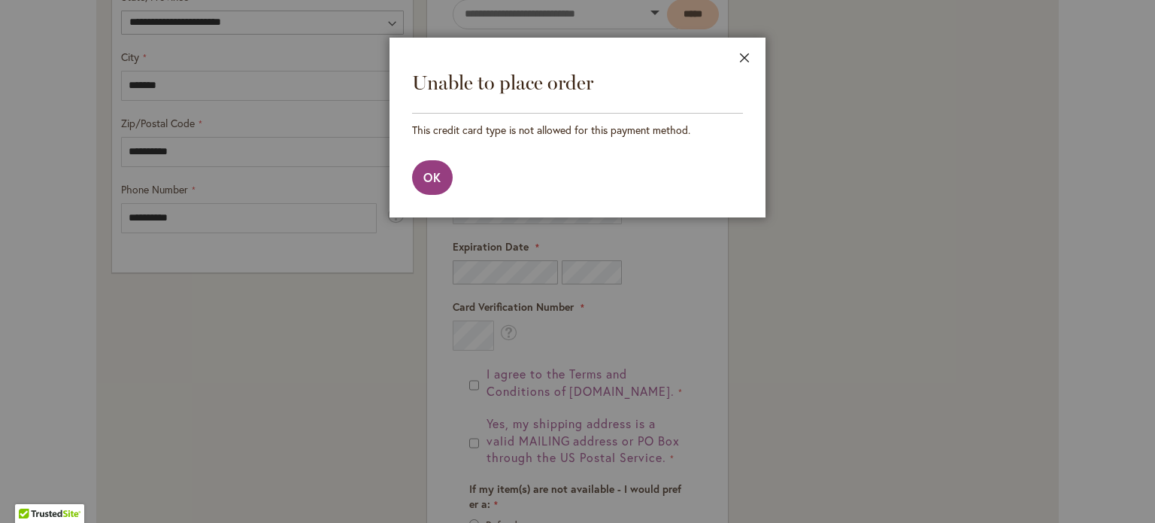
click at [743, 58] on button "Close" at bounding box center [744, 61] width 41 height 47
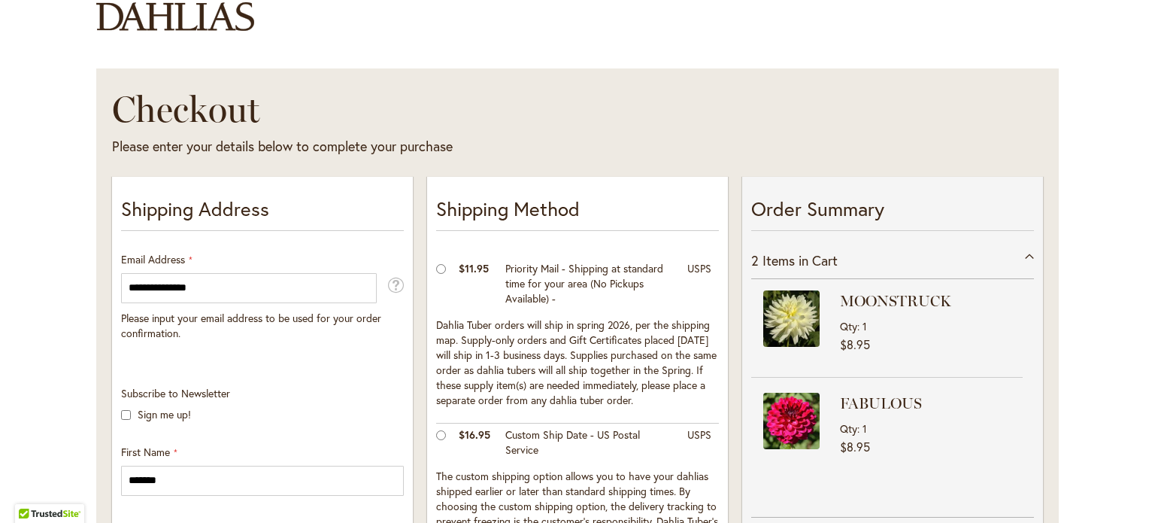
scroll to position [135, 0]
